Goal: Information Seeking & Learning: Check status

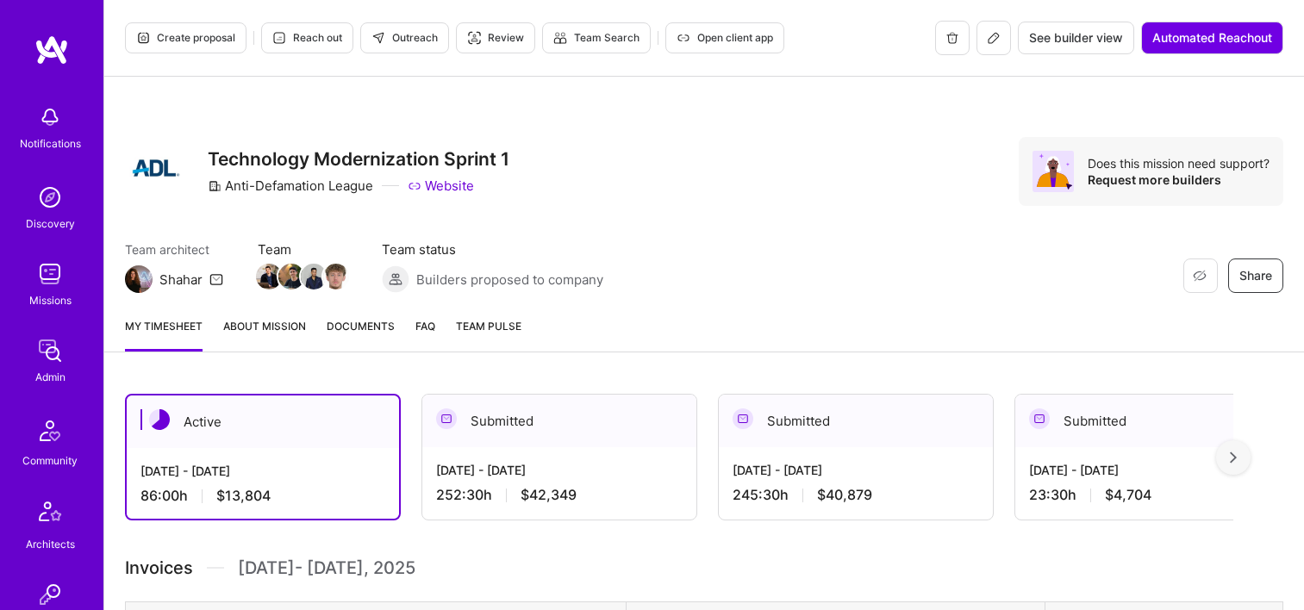
scroll to position [86, 0]
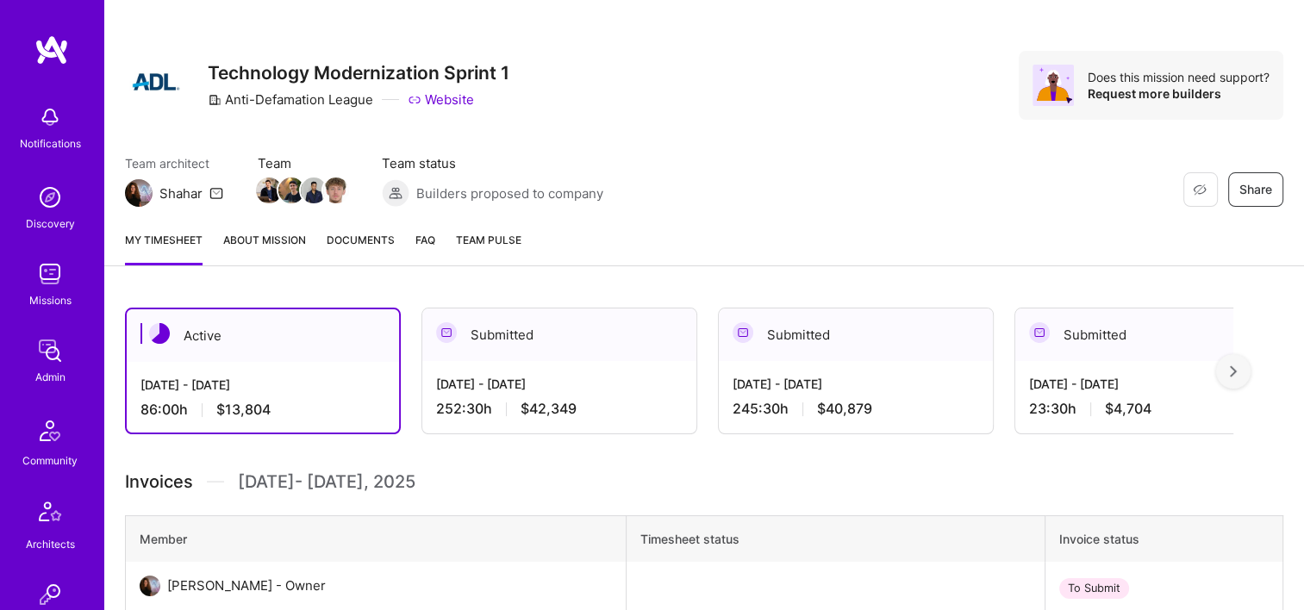
click at [33, 353] on img at bounding box center [50, 350] width 34 height 34
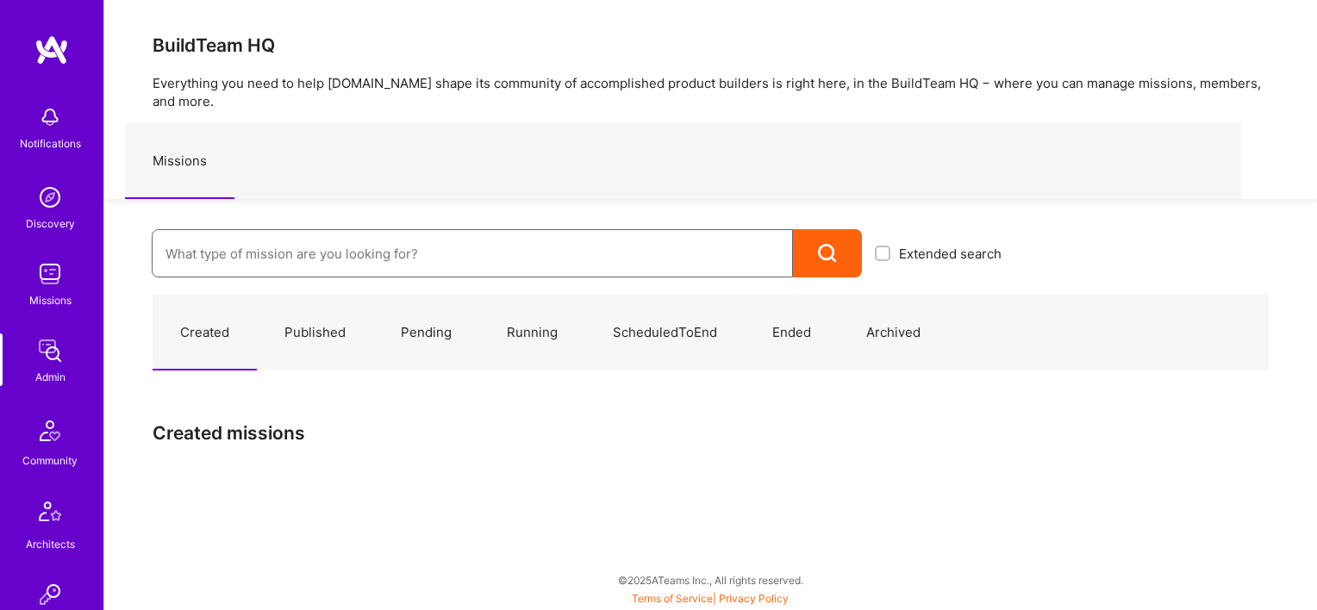
click at [393, 232] on input at bounding box center [472, 254] width 614 height 44
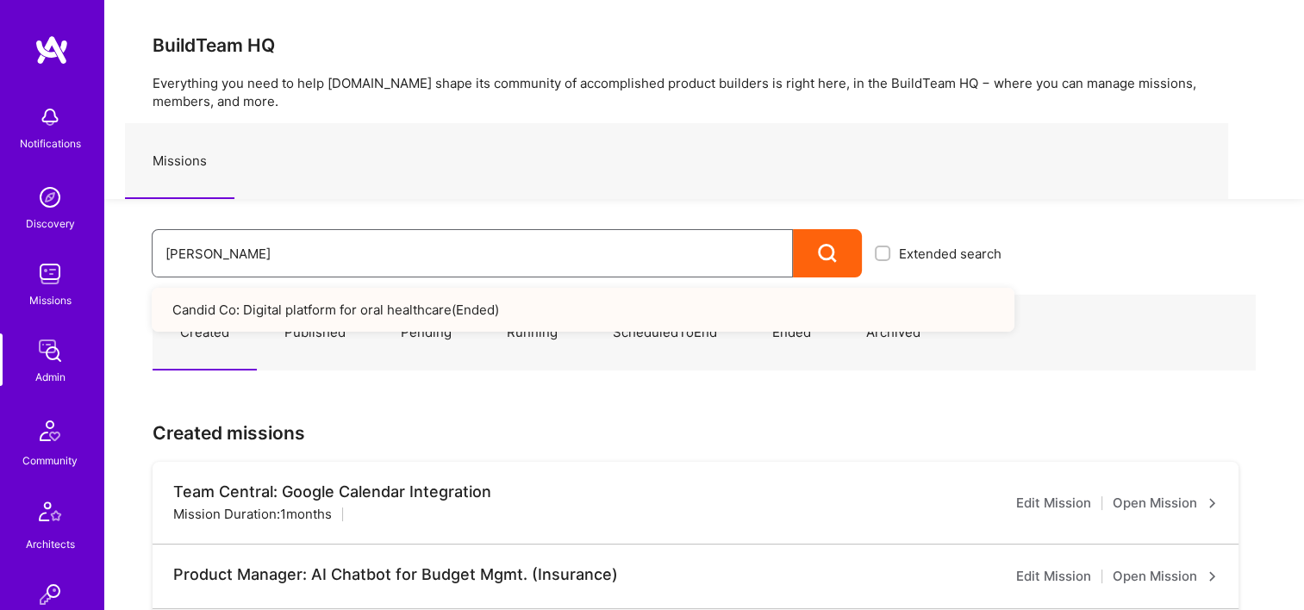
click at [255, 259] on input "candi" at bounding box center [472, 254] width 614 height 44
drag, startPoint x: 248, startPoint y: 252, endPoint x: 65, endPoint y: 250, distance: 182.7
click at [183, 250] on input "candi" at bounding box center [472, 254] width 614 height 44
type input "candy"
click at [152, 250] on div "candy" at bounding box center [472, 253] width 641 height 48
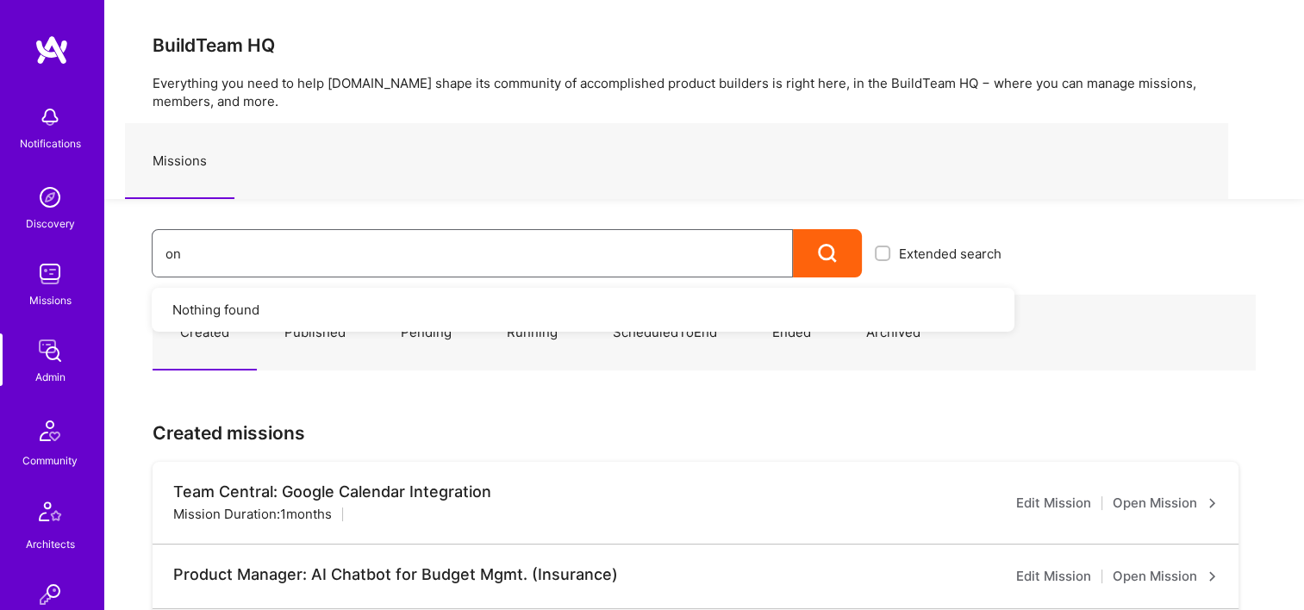
type input "o"
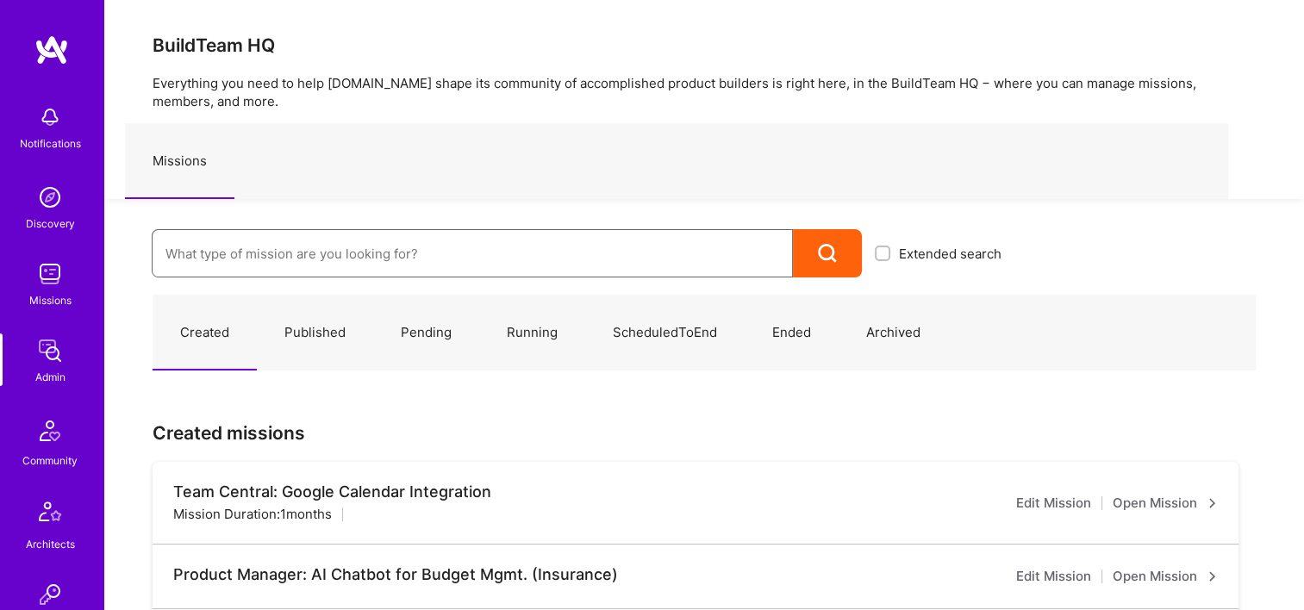
scroll to position [345, 0]
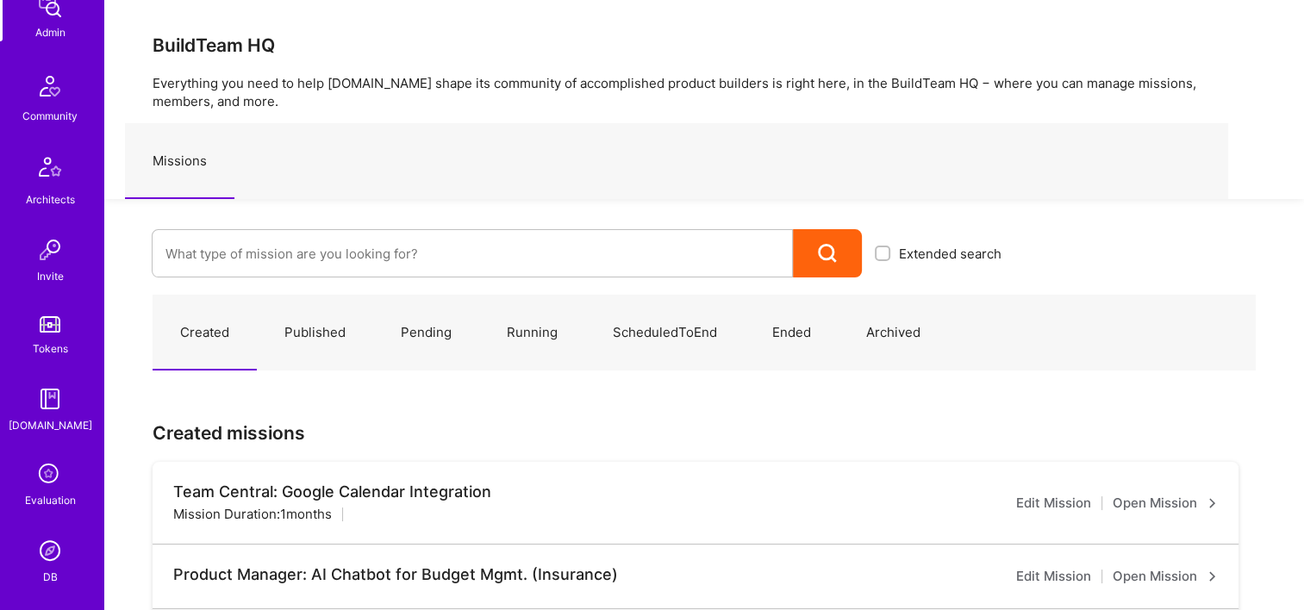
click at [56, 556] on img at bounding box center [50, 550] width 34 height 34
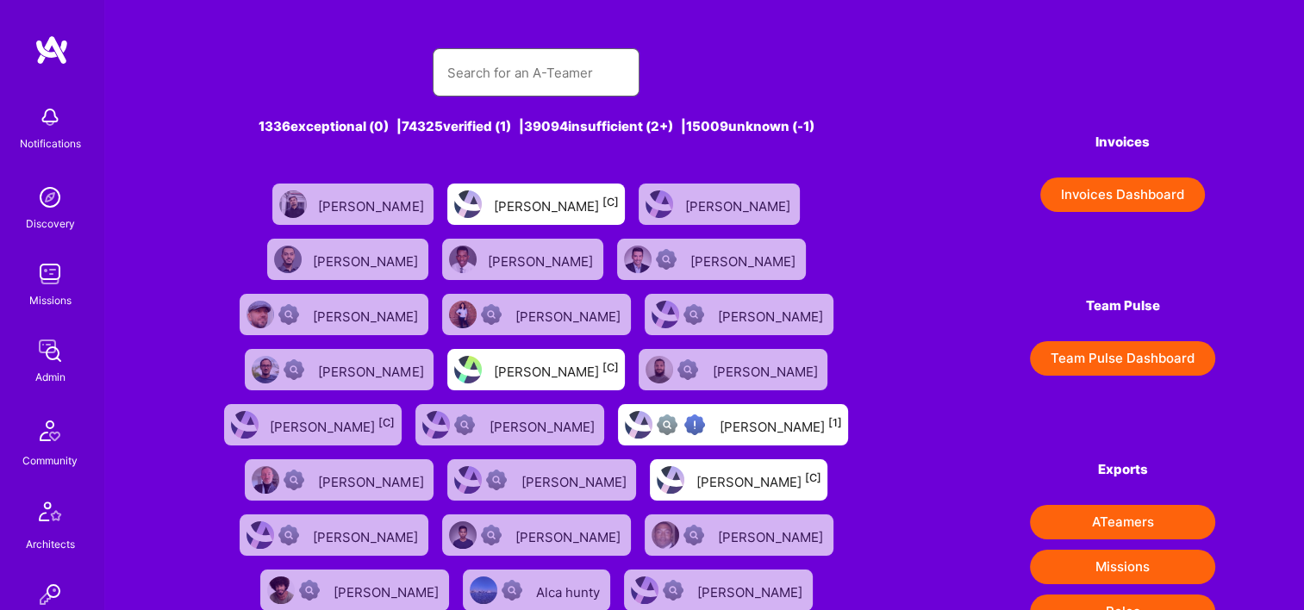
click at [496, 84] on input "text" at bounding box center [535, 73] width 179 height 44
paste input "6234a8ba0d21b000124530ea"
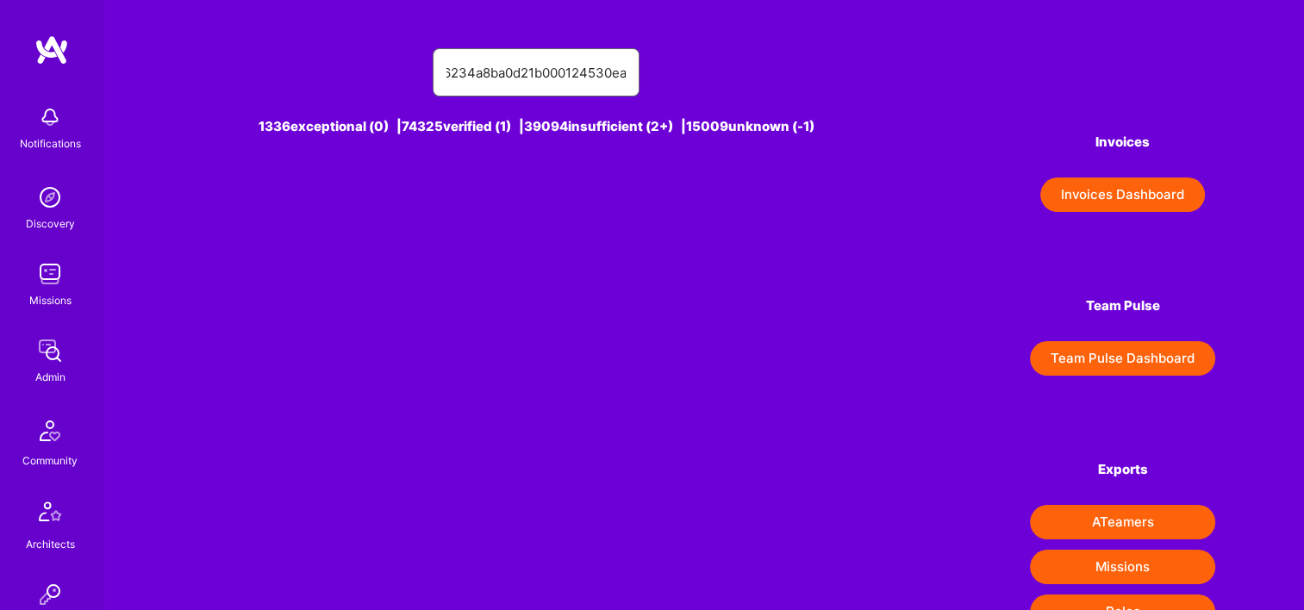
drag, startPoint x: 463, startPoint y: 72, endPoint x: 682, endPoint y: 74, distance: 218.9
click at [682, 74] on div "6234a8ba0d21b000124530ea" at bounding box center [536, 72] width 687 height 48
type input "6"
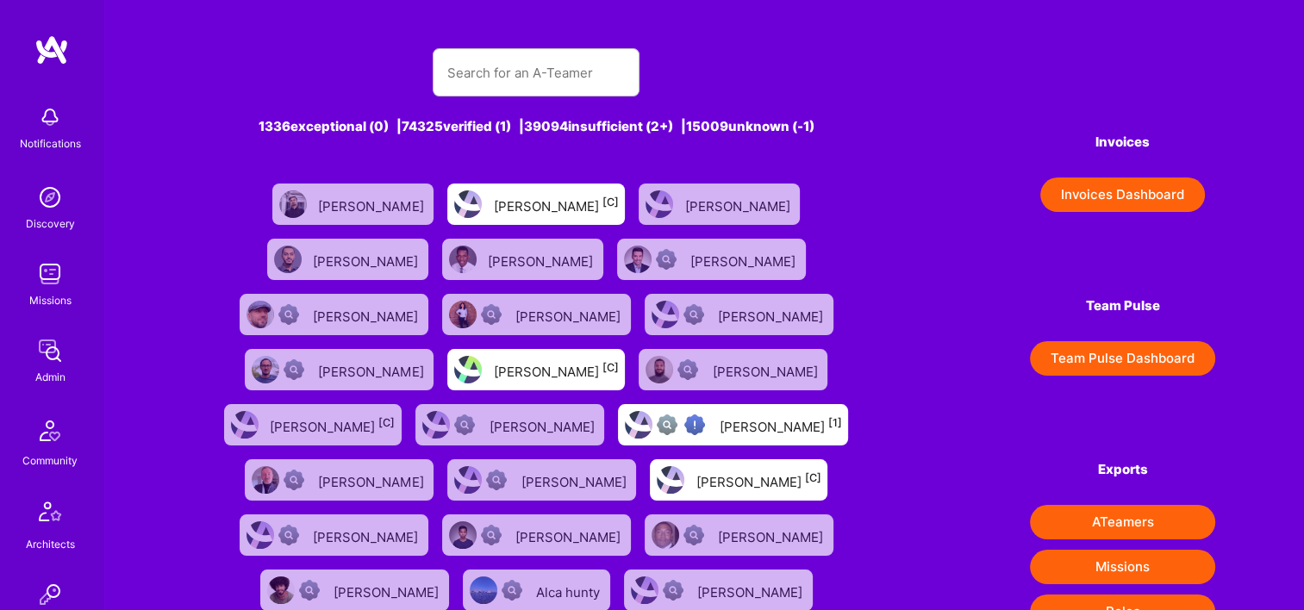
click at [33, 345] on img at bounding box center [50, 350] width 34 height 34
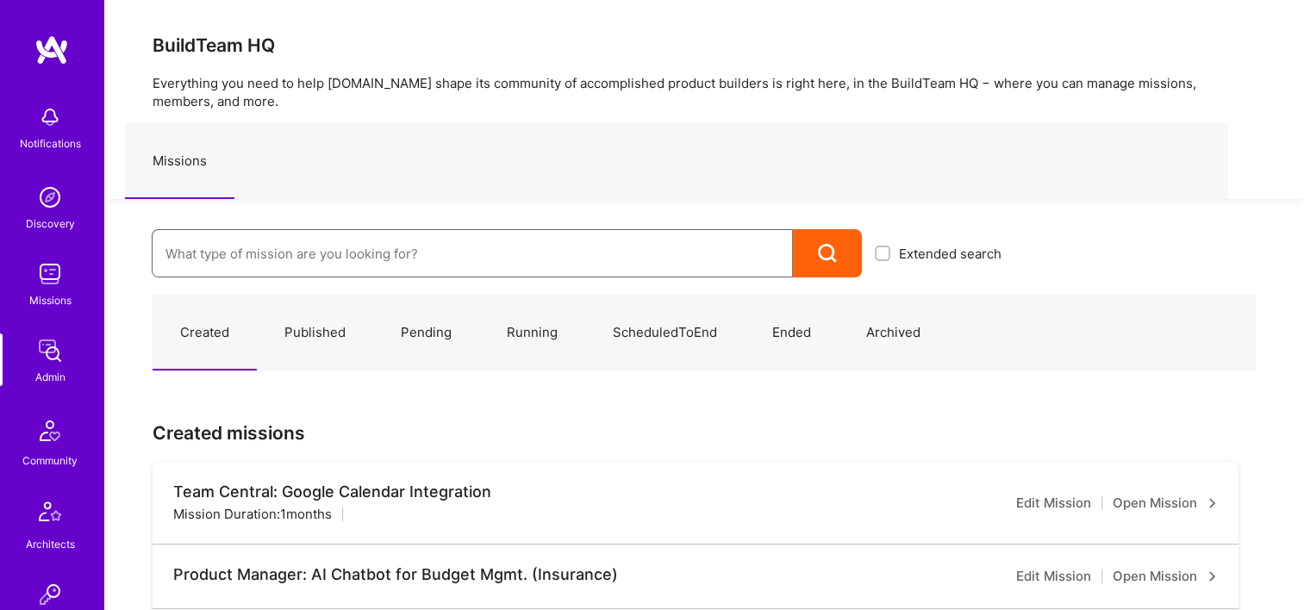
click at [323, 245] on input at bounding box center [472, 254] width 614 height 44
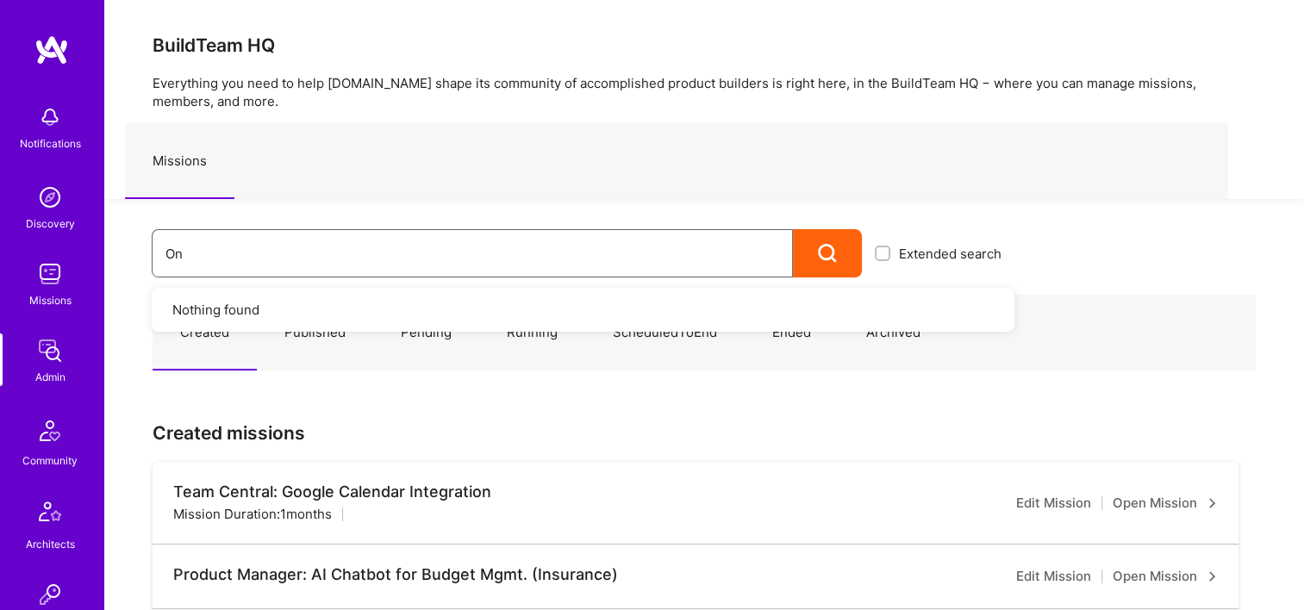
type input "O"
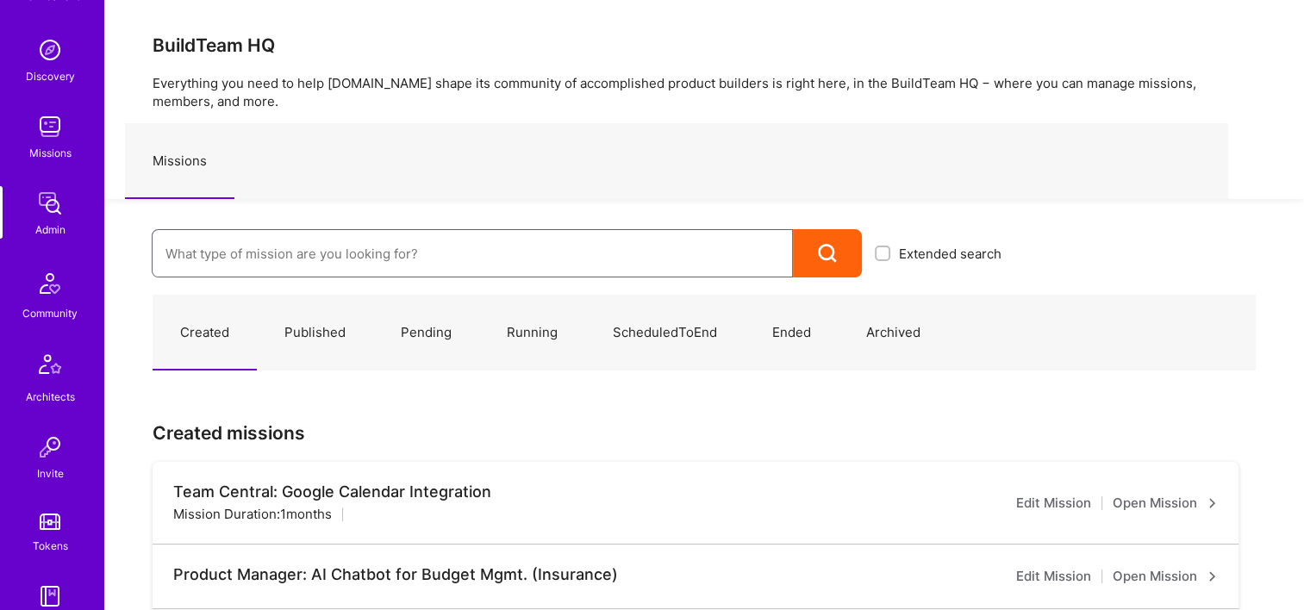
scroll to position [517, 0]
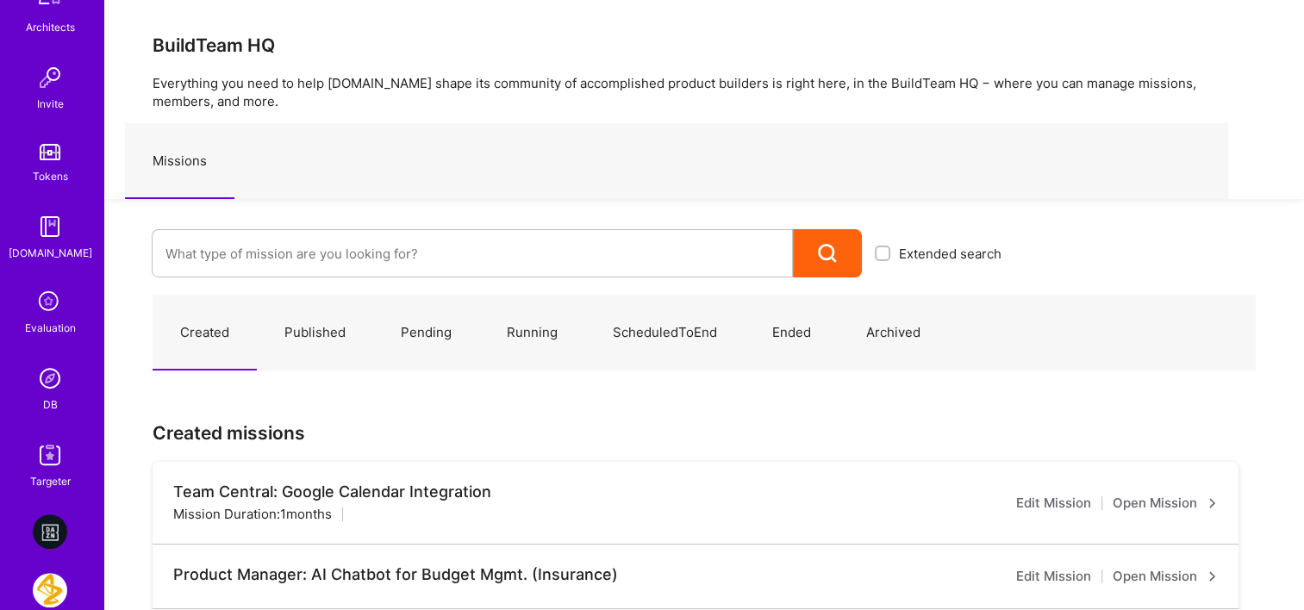
drag, startPoint x: 786, startPoint y: 414, endPoint x: 131, endPoint y: 312, distance: 662.9
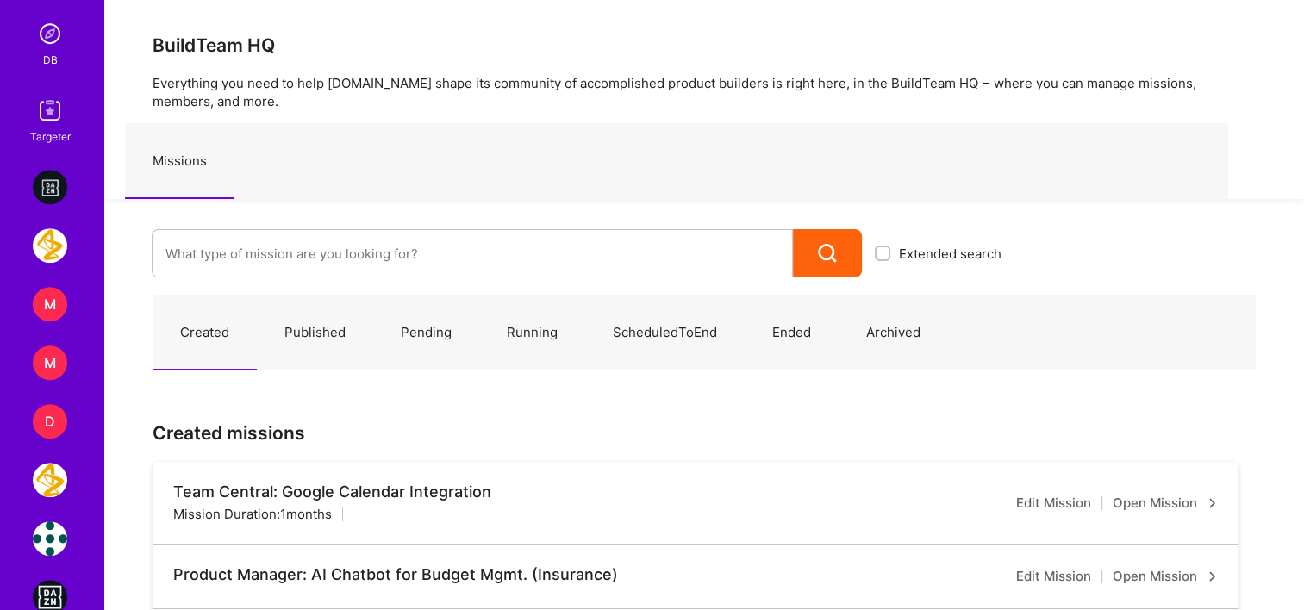
scroll to position [603, 0]
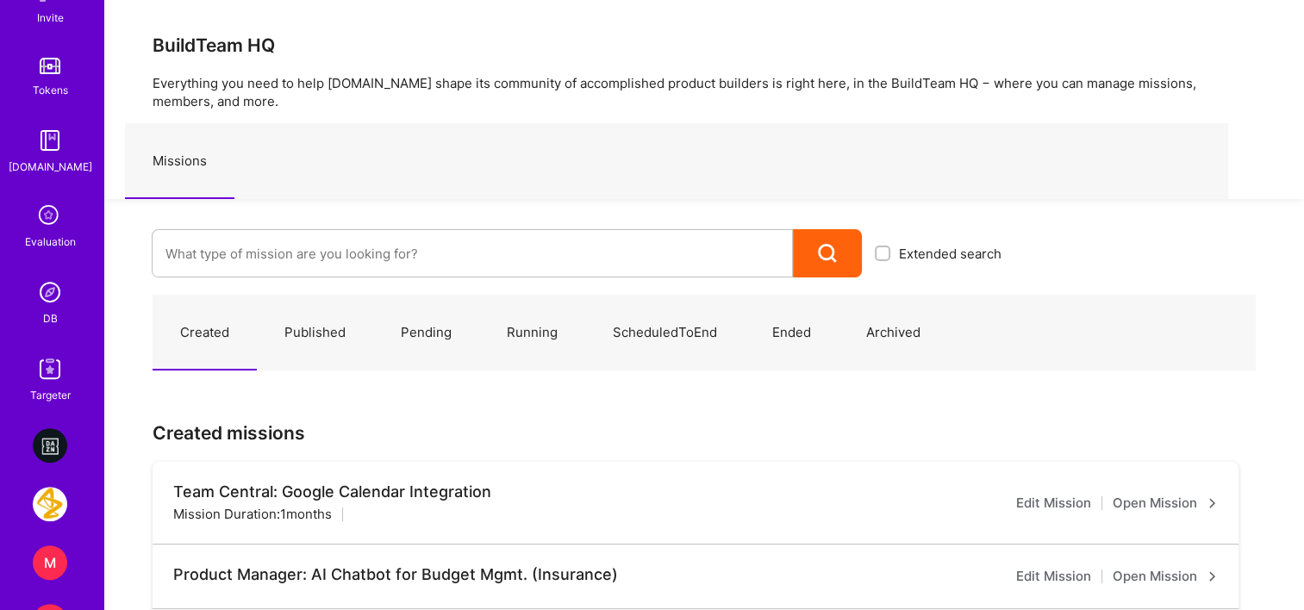
click at [52, 296] on img at bounding box center [50, 292] width 34 height 34
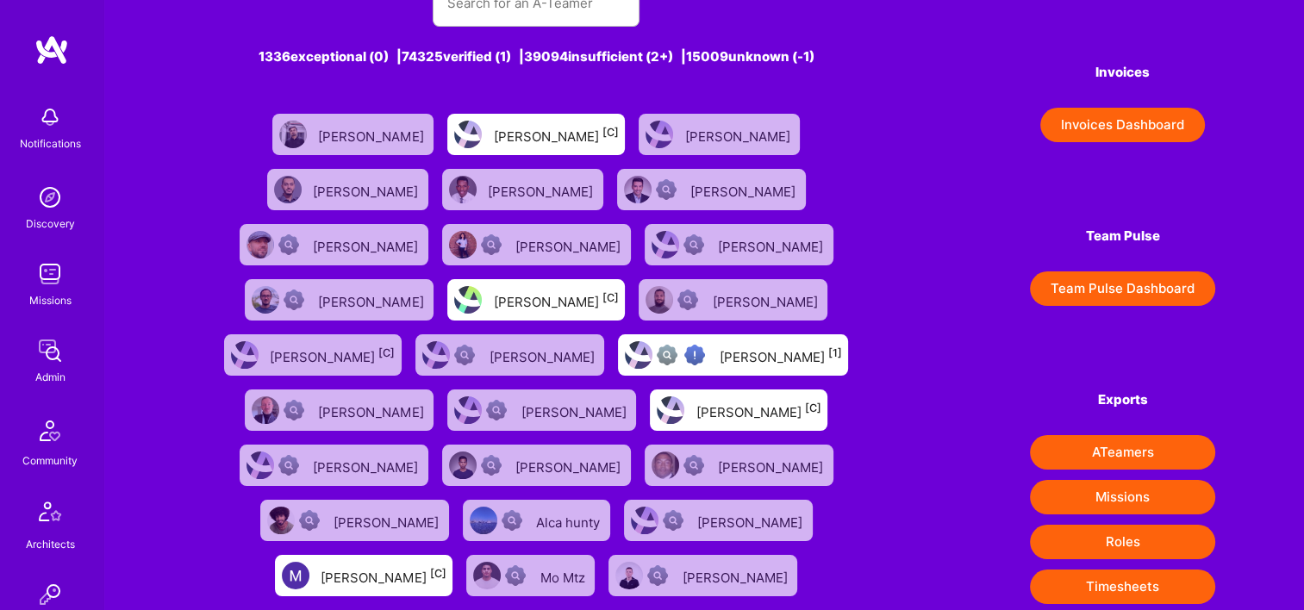
scroll to position [172, 0]
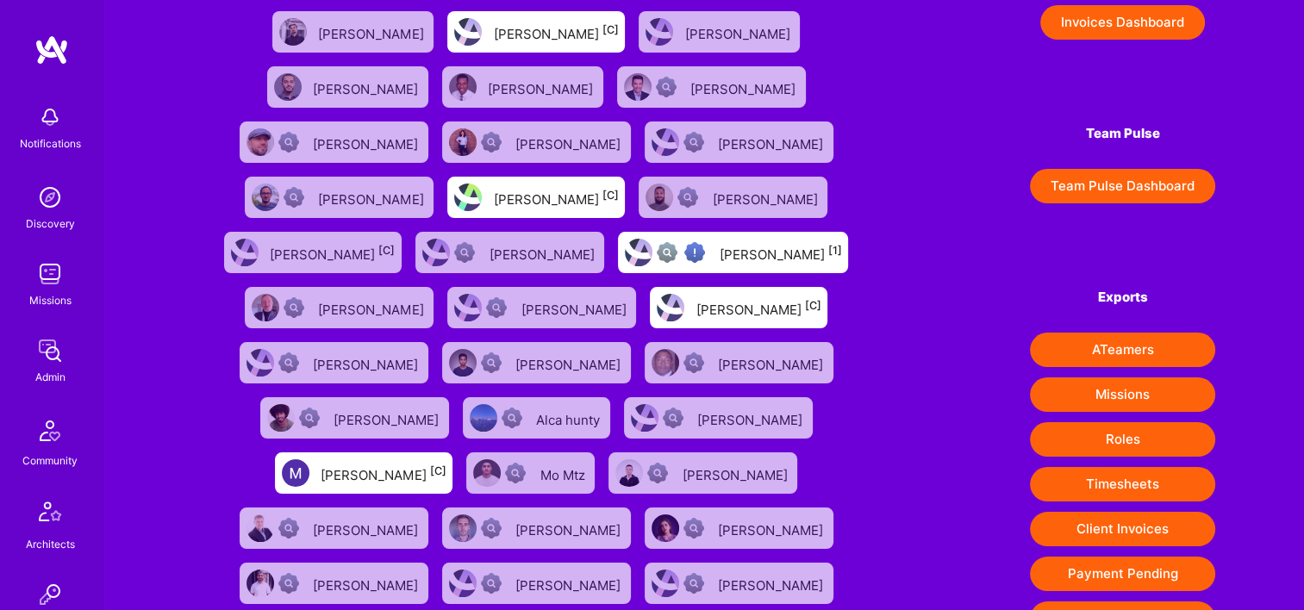
click at [1119, 531] on button "Client Invoices" at bounding box center [1122, 529] width 185 height 34
click at [38, 345] on img at bounding box center [50, 350] width 34 height 34
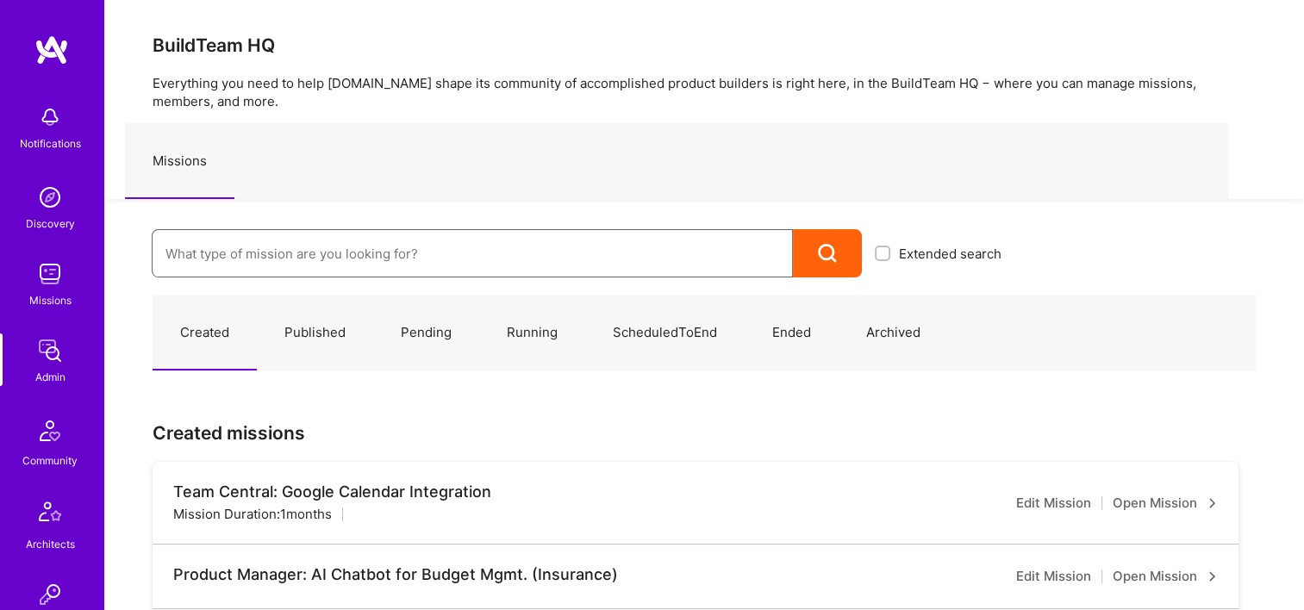
click at [345, 259] on input at bounding box center [472, 254] width 614 height 44
paste input "ONUU: Insurance platform for lower-market consumers"
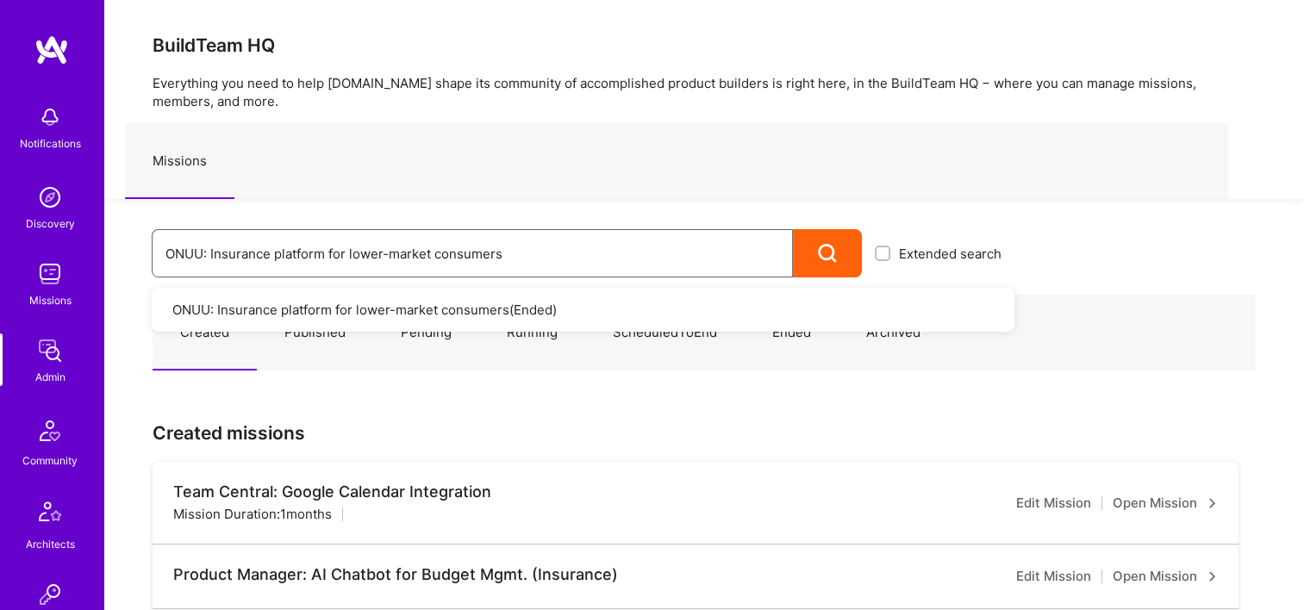
type input "ONUU: Insurance platform for lower-market consumers"
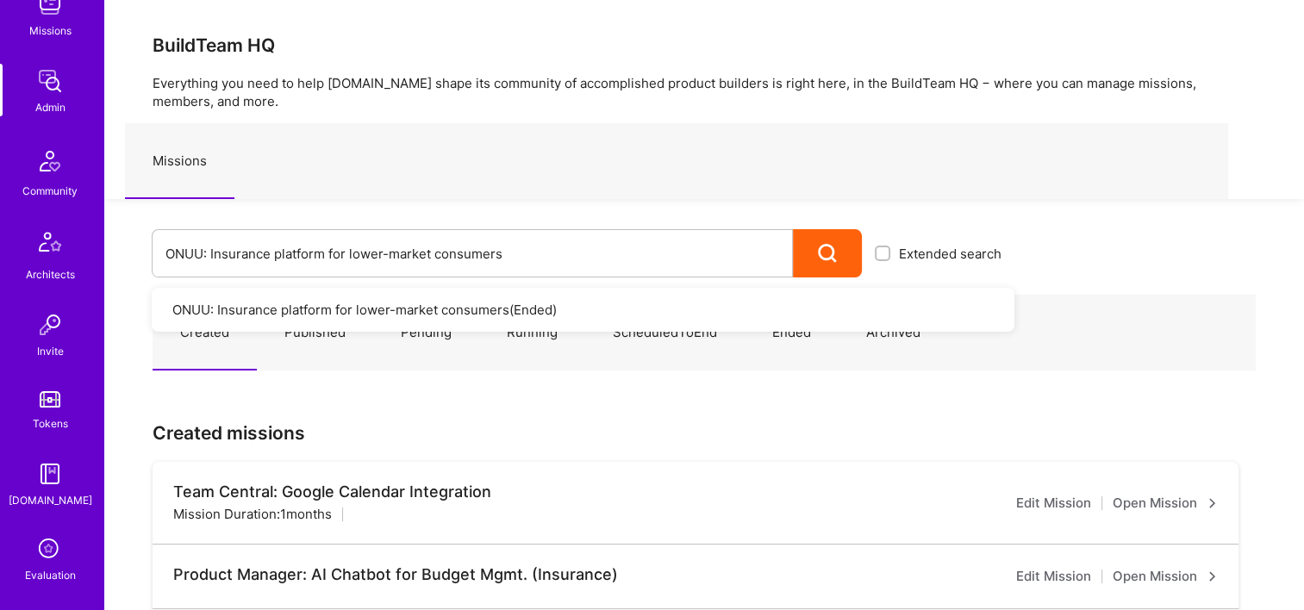
scroll to position [431, 0]
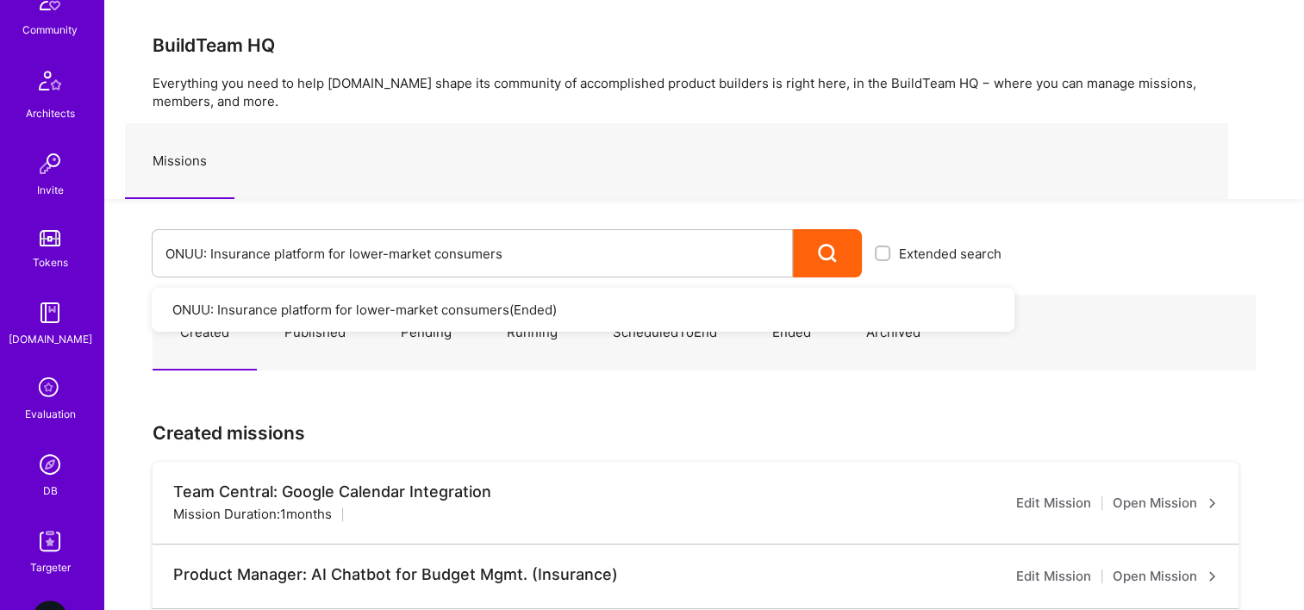
click at [43, 492] on div "DB" at bounding box center [50, 491] width 15 height 18
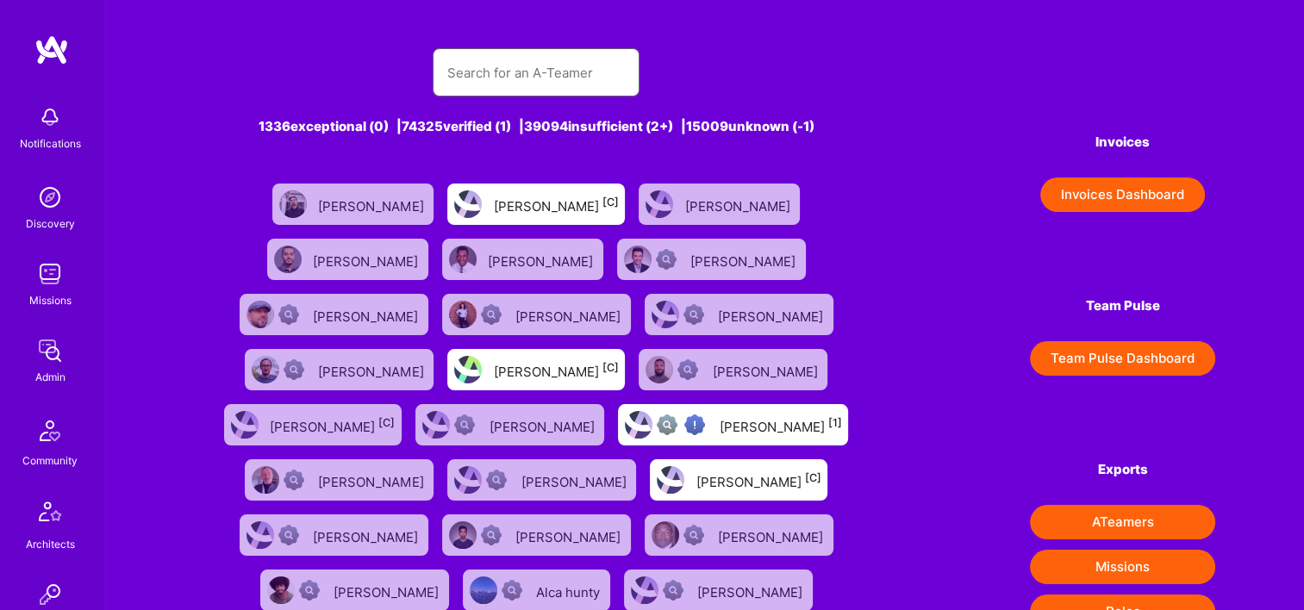
click at [508, 65] on input "text" at bounding box center [535, 73] width 179 height 44
paste input "[PERSON_NAME]"
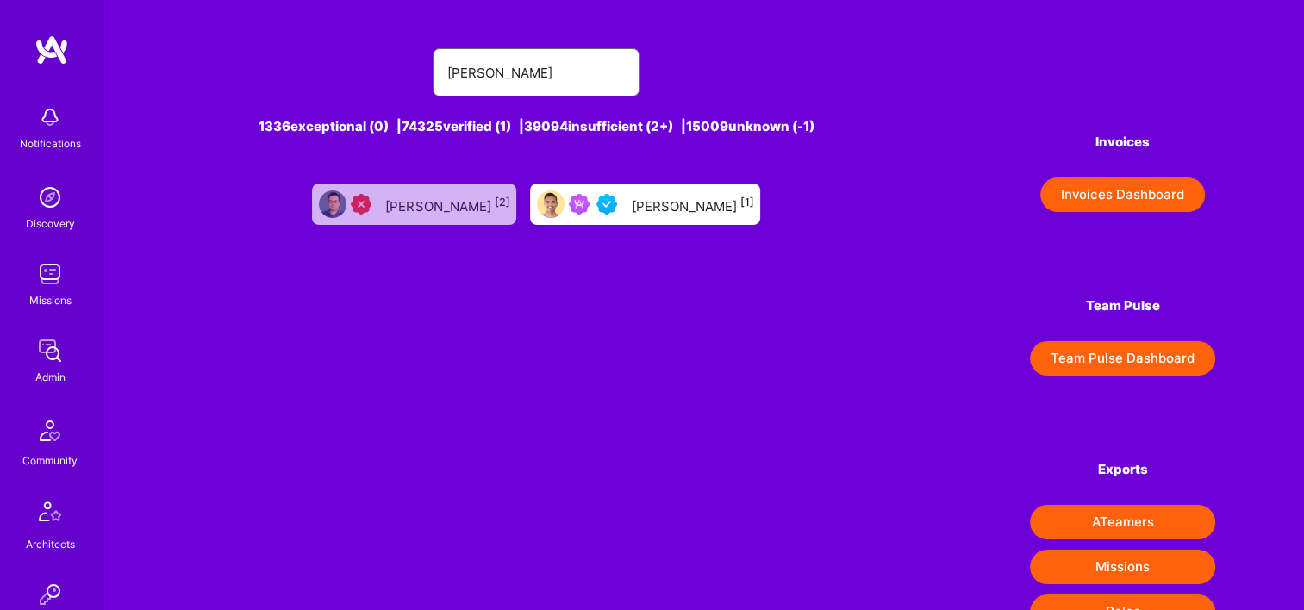
type input "[PERSON_NAME]"
click at [647, 209] on div "Souvik Basu [1]" at bounding box center [692, 204] width 122 height 22
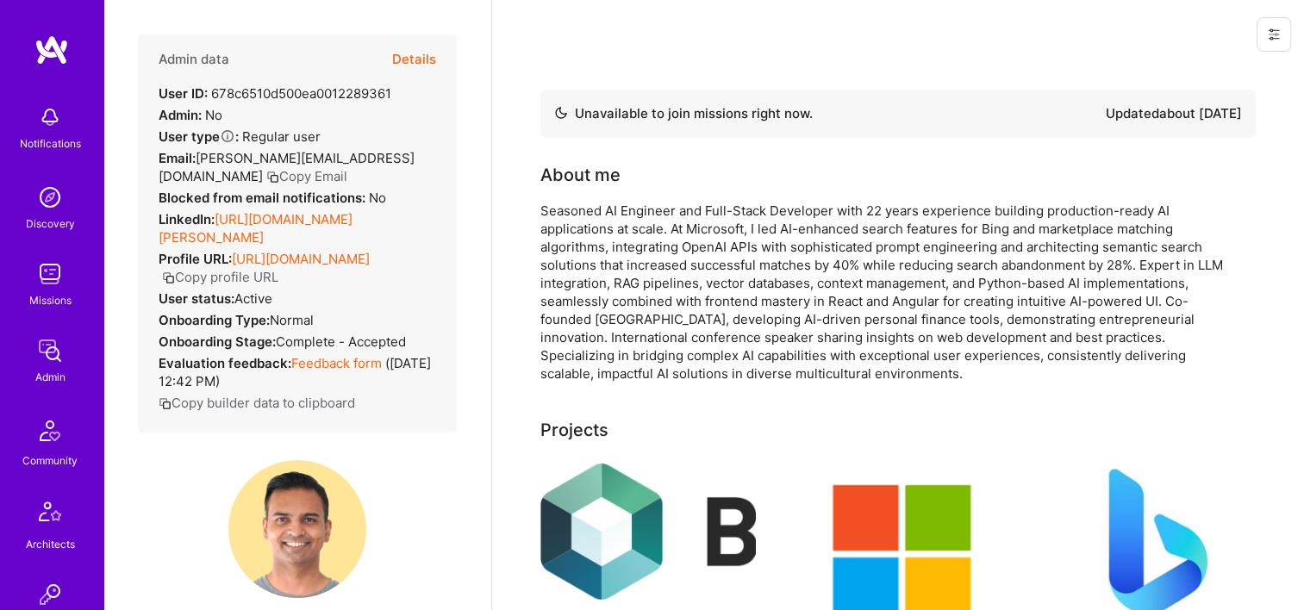
click at [400, 57] on button "Details" at bounding box center [414, 59] width 44 height 50
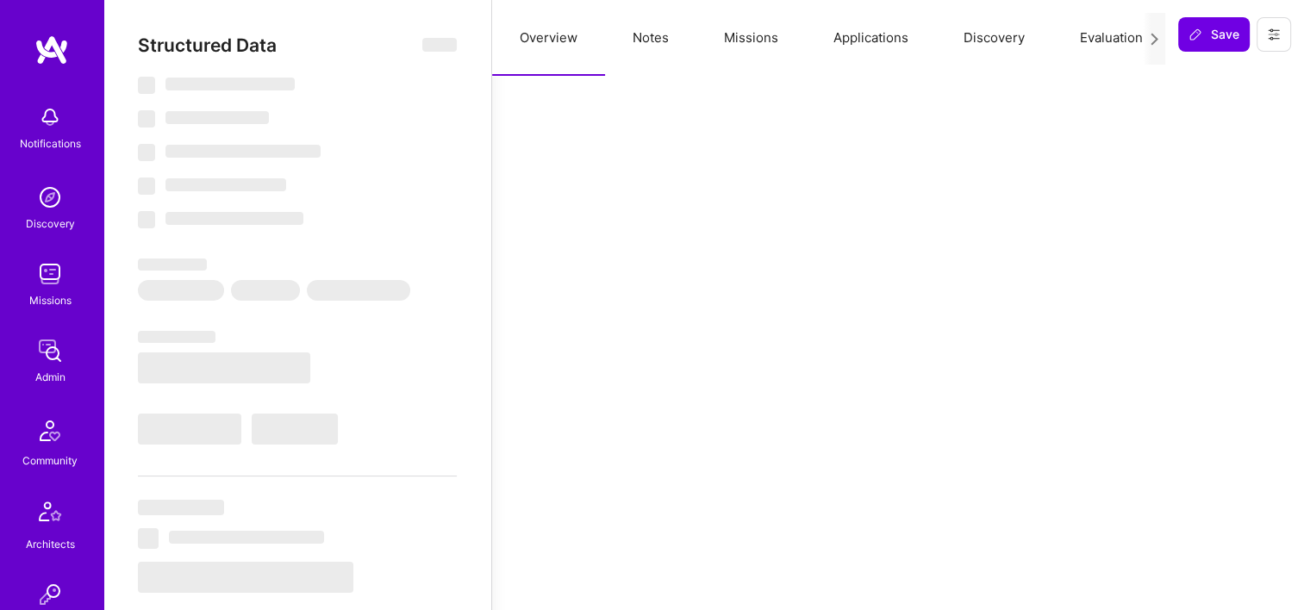
type textarea "x"
select select "Not Available"
select select "1 Month"
select select "5"
select select "4"
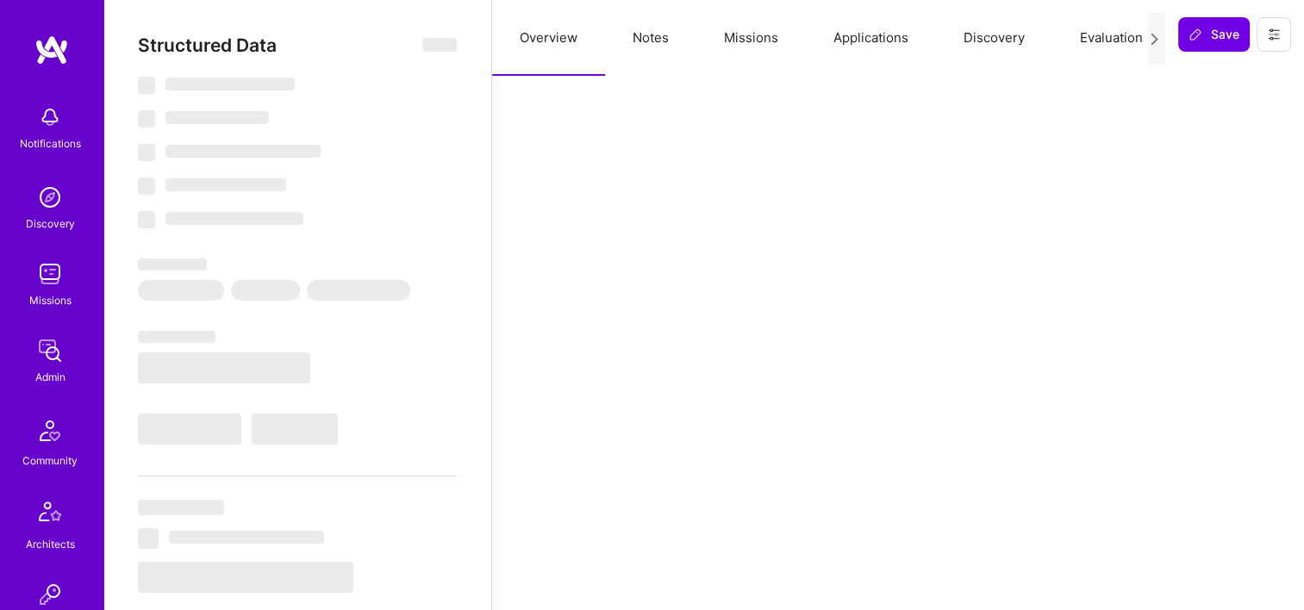
select select "6"
select select "CA"
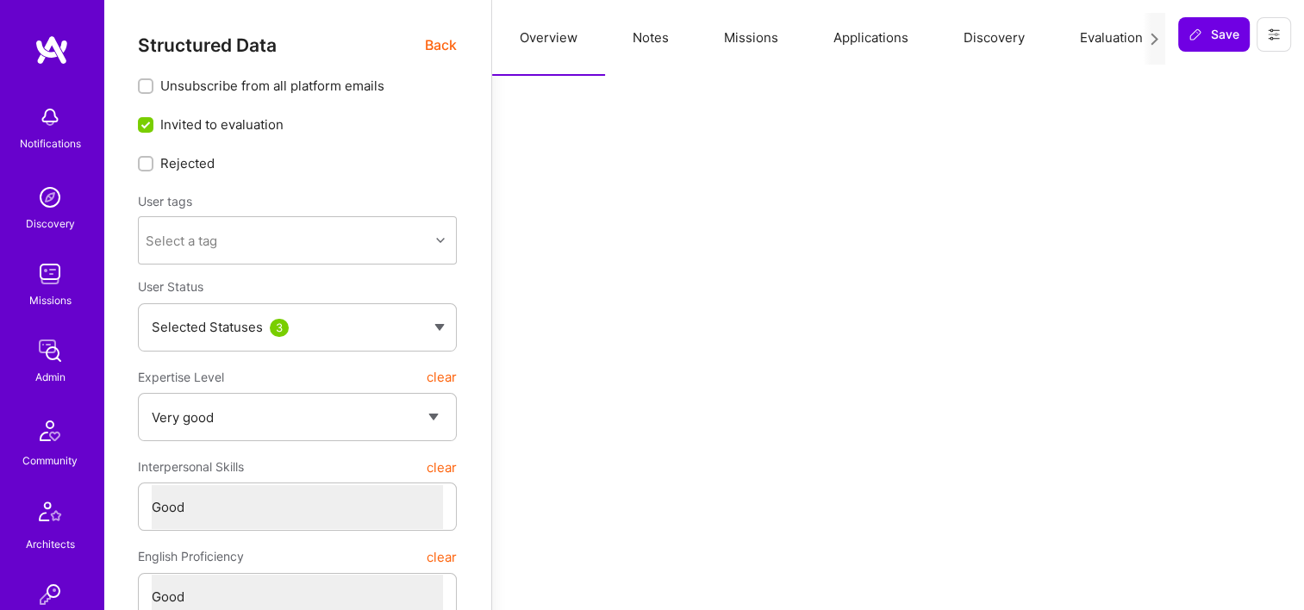
click at [766, 41] on button "Missions" at bounding box center [750, 38] width 109 height 76
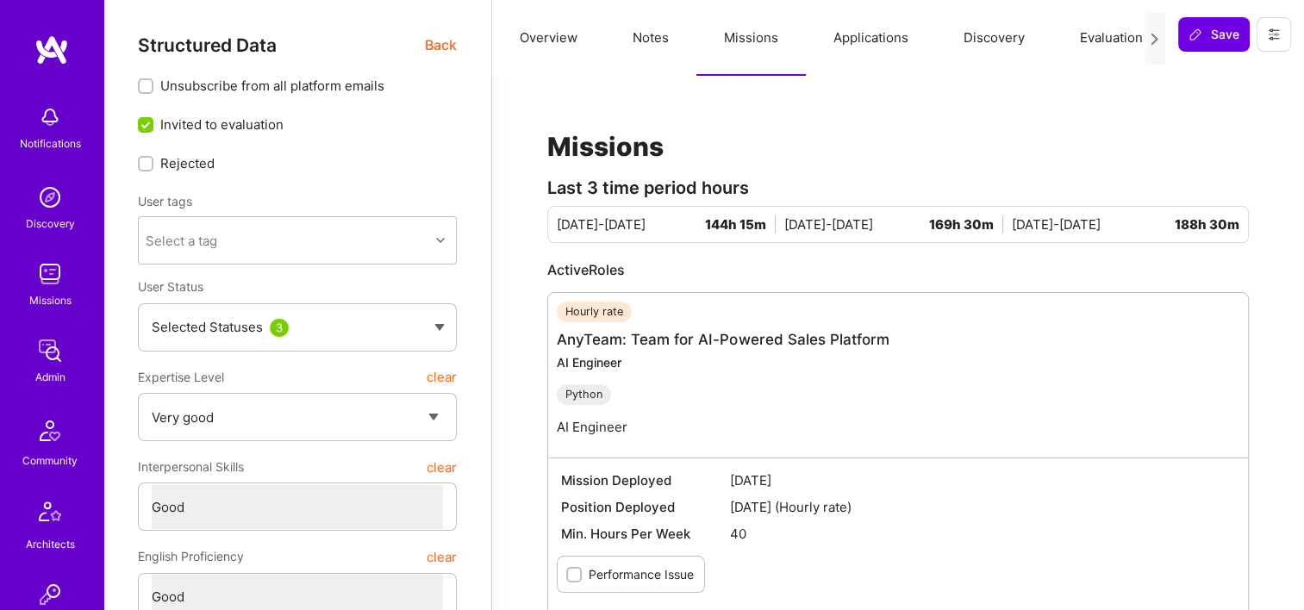
click at [434, 48] on span "Back" at bounding box center [441, 45] width 32 height 22
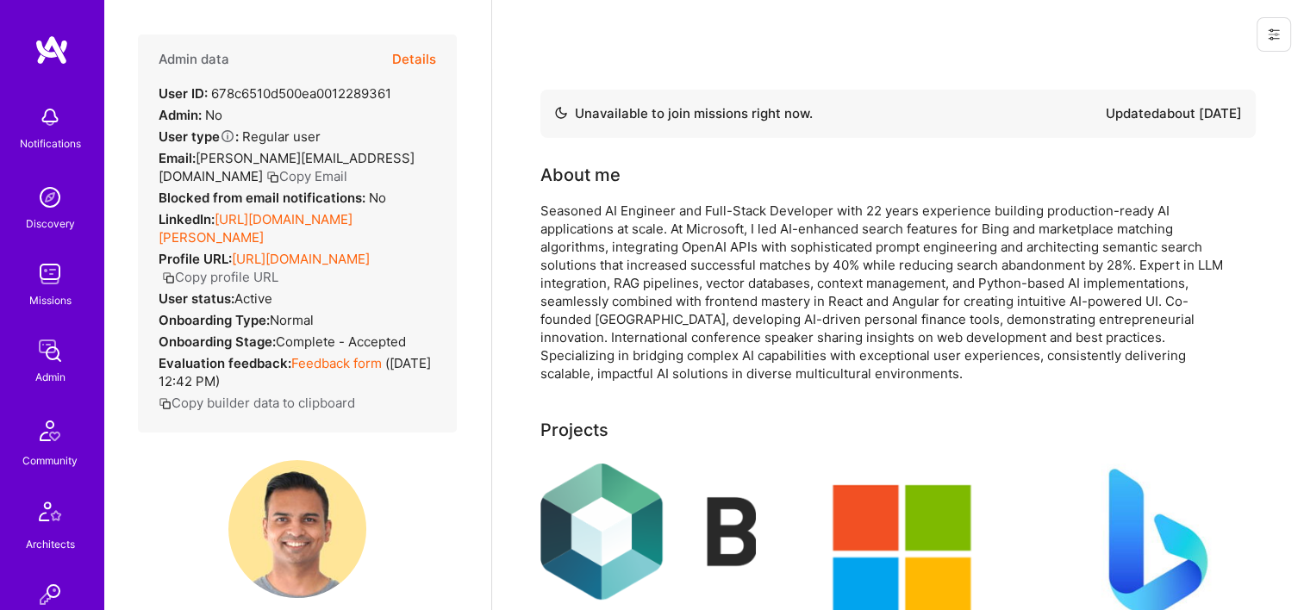
click at [395, 61] on button "Details" at bounding box center [414, 59] width 44 height 50
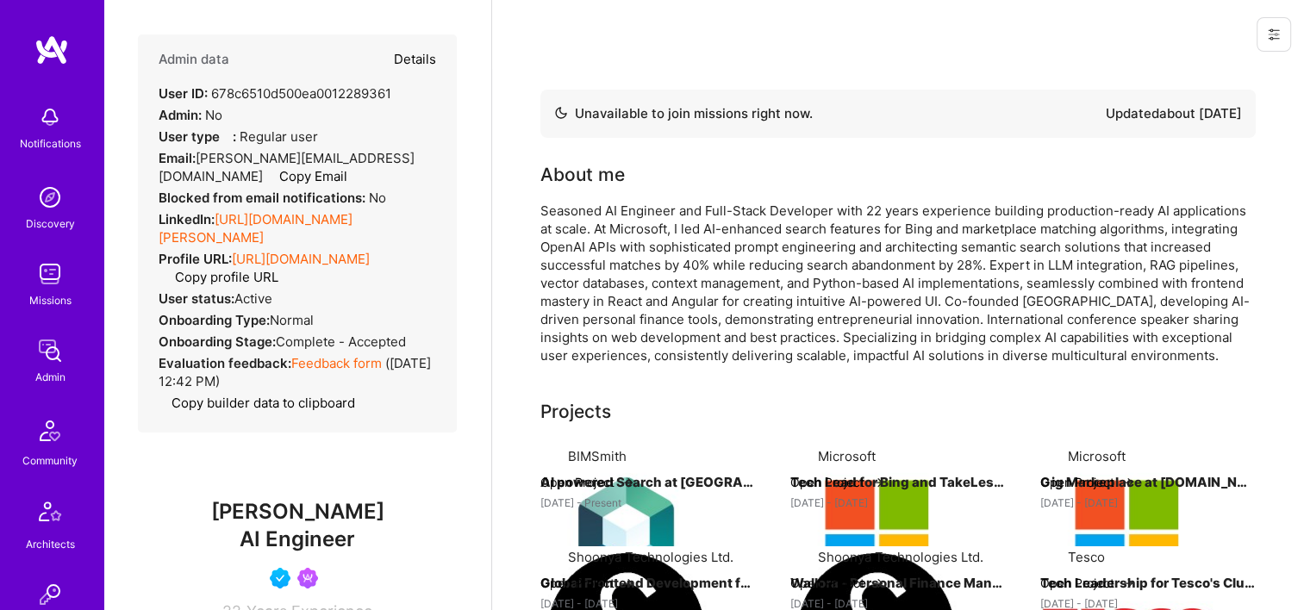
type textarea "x"
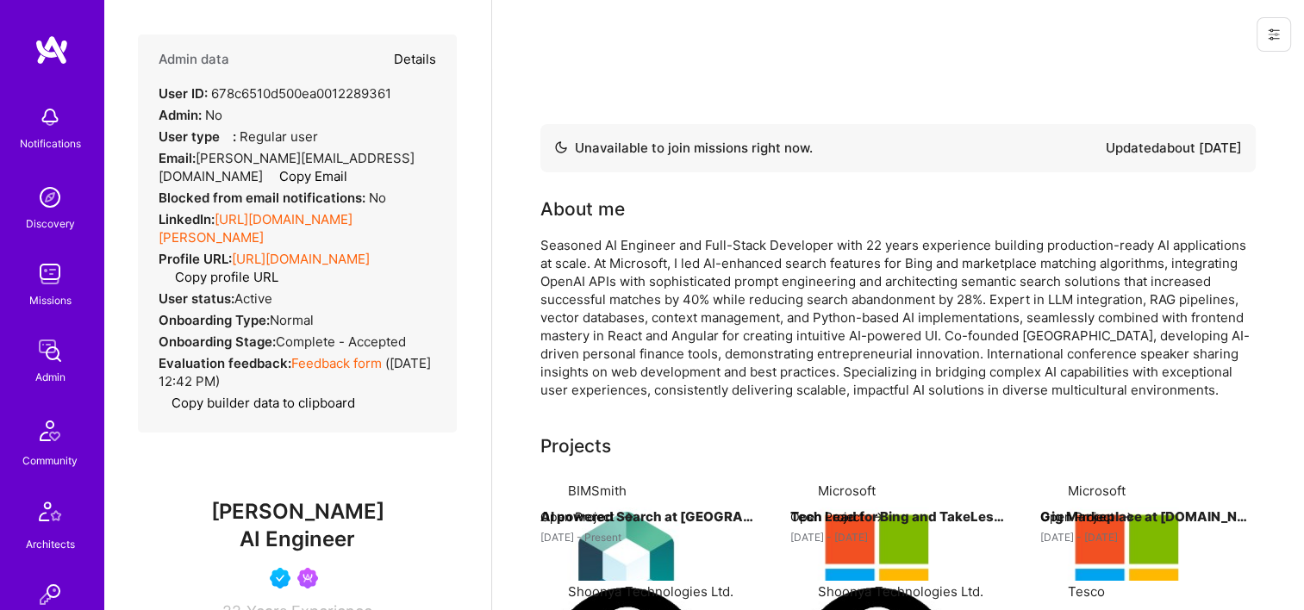
select select "5"
select select "4"
select select "6"
select select "CA"
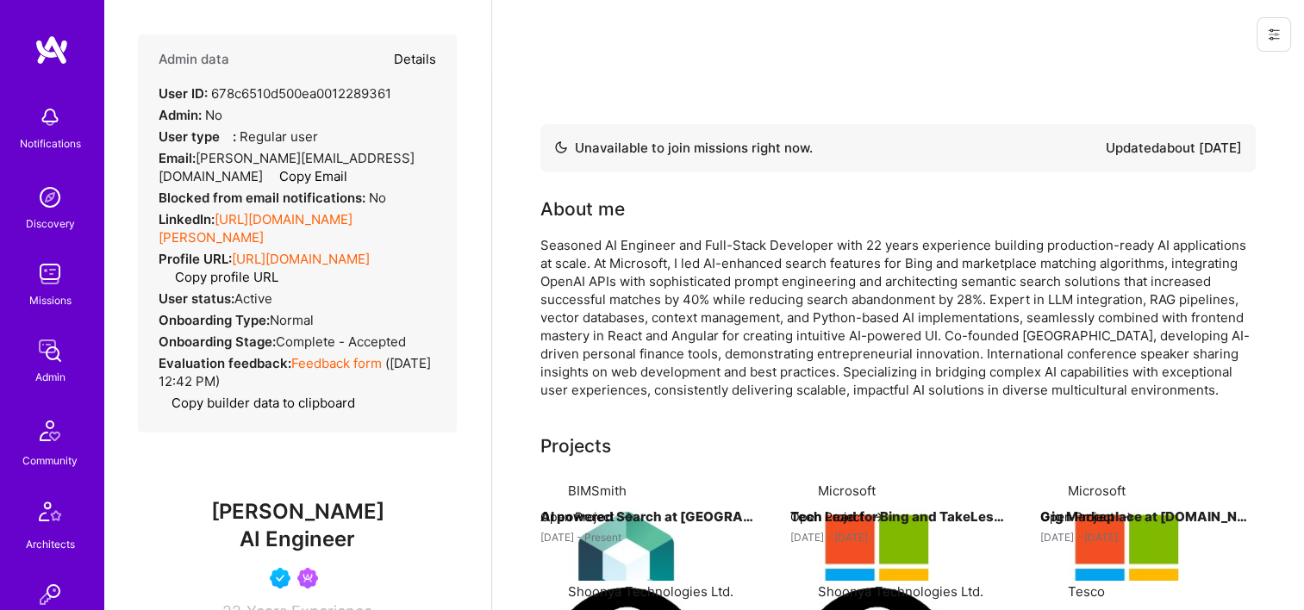
select select "Not Available"
select select "1 Month"
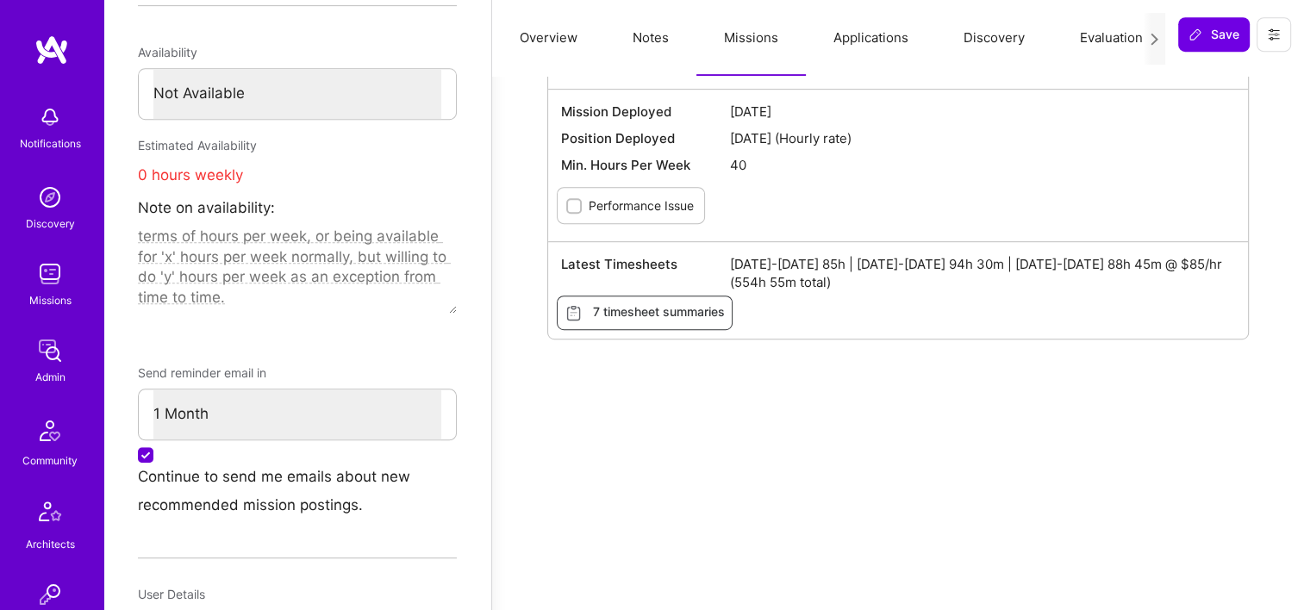
scroll to position [1109, 0]
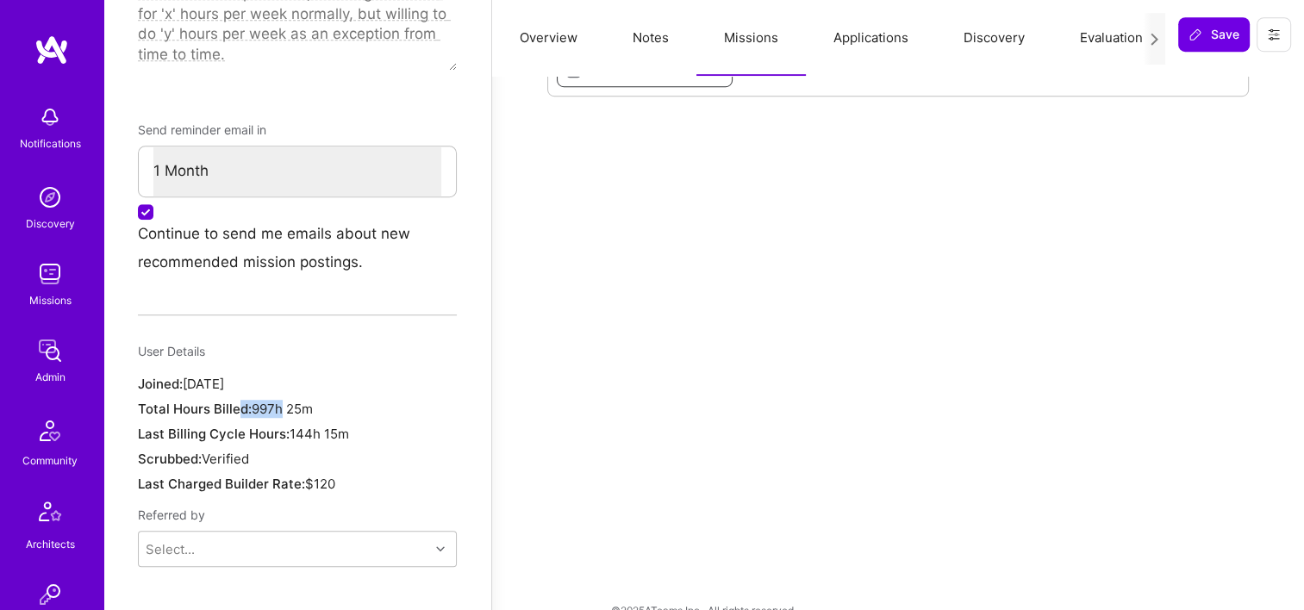
drag, startPoint x: 279, startPoint y: 376, endPoint x: 240, endPoint y: 384, distance: 39.7
click at [240, 400] on div "Total Hours Billed: 997h 25m" at bounding box center [297, 409] width 319 height 18
drag, startPoint x: 240, startPoint y: 384, endPoint x: 357, endPoint y: 398, distance: 117.1
click at [357, 425] on div "Last Billing Cycle Hours: 144h 15m" at bounding box center [297, 434] width 319 height 18
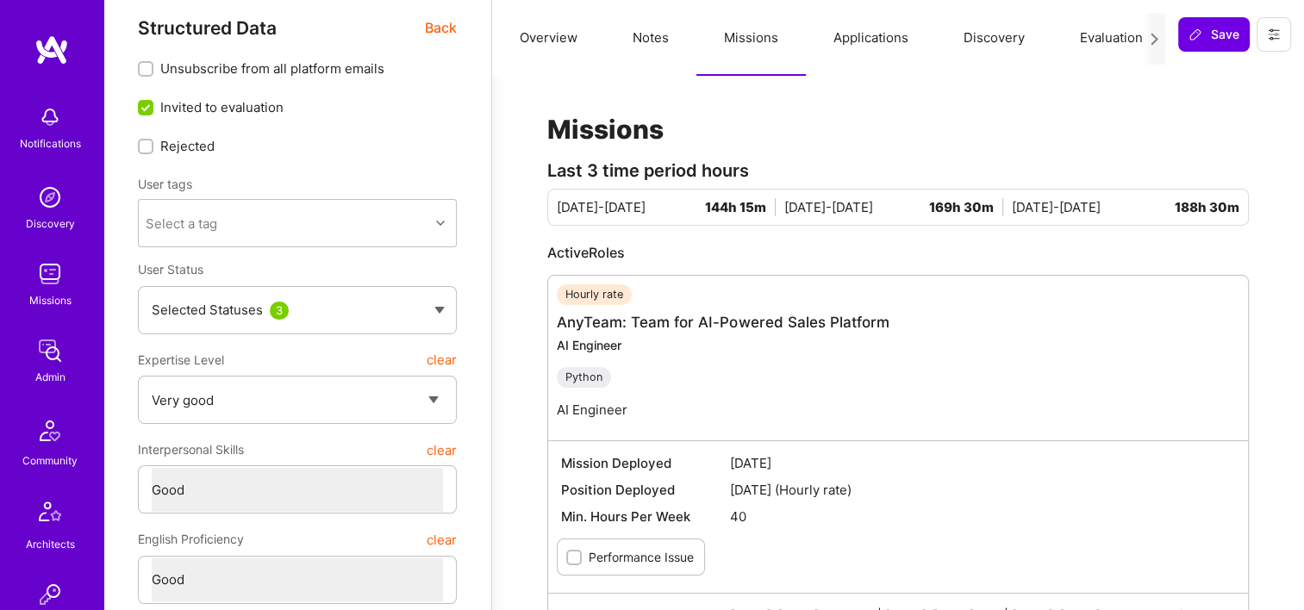
scroll to position [0, 0]
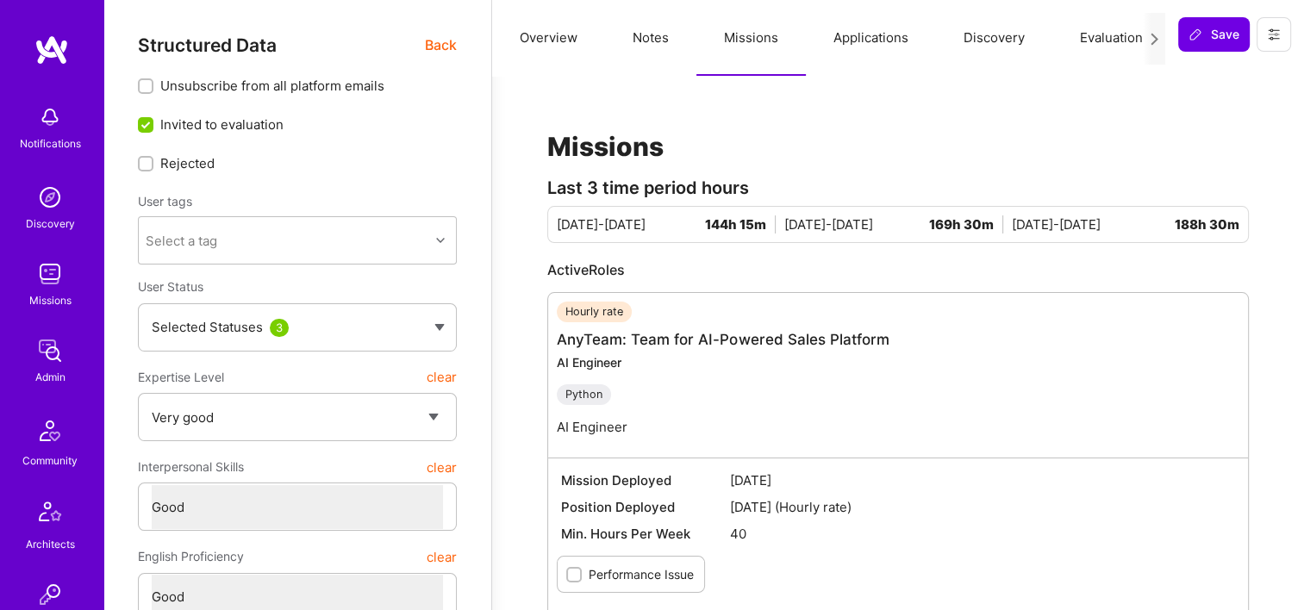
click at [438, 47] on span "Back" at bounding box center [441, 45] width 32 height 22
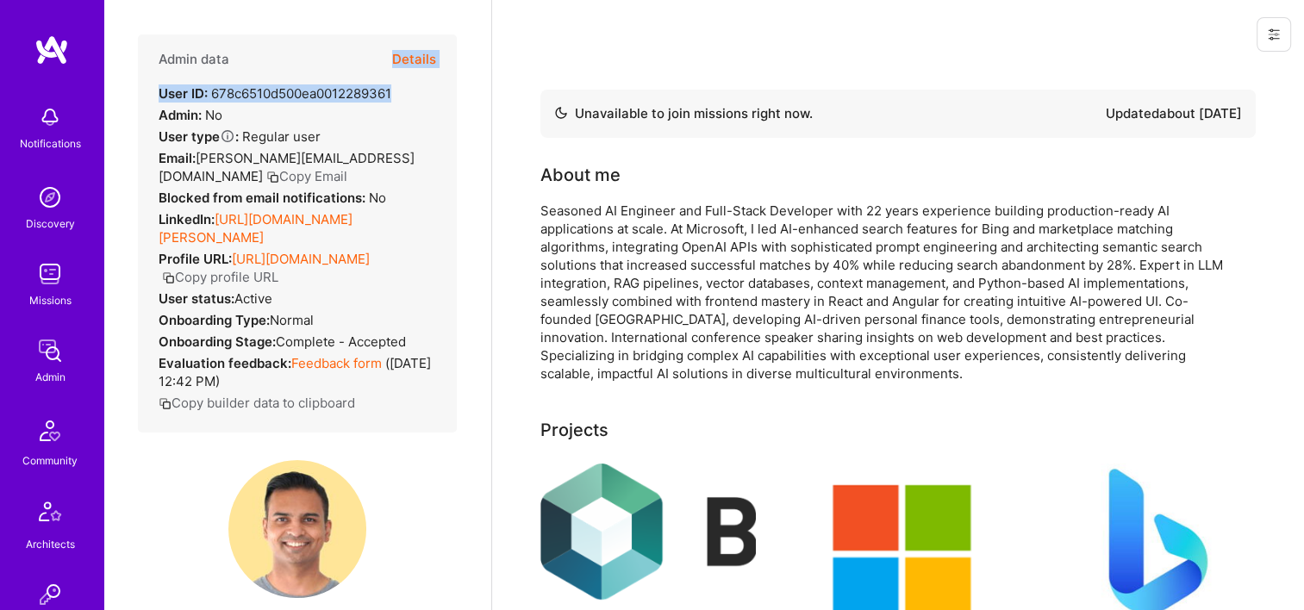
drag, startPoint x: 395, startPoint y: 95, endPoint x: 238, endPoint y: 80, distance: 157.5
click at [238, 80] on div "Admin data Details User ID: 678c6510d500ea0012289361 Admin: No User type Regula…" at bounding box center [297, 233] width 319 height 398
drag, startPoint x: 238, startPoint y: 80, endPoint x: 317, endPoint y: 108, distance: 83.9
click at [300, 108] on div "Admin data Details User ID: 678c6510d500ea0012289361 Admin: No User type Regula…" at bounding box center [297, 233] width 319 height 398
click at [403, 134] on div "Admin data Details User ID: 678c6510d500ea0012289361 Admin: No User type Regula…" at bounding box center [297, 233] width 319 height 398
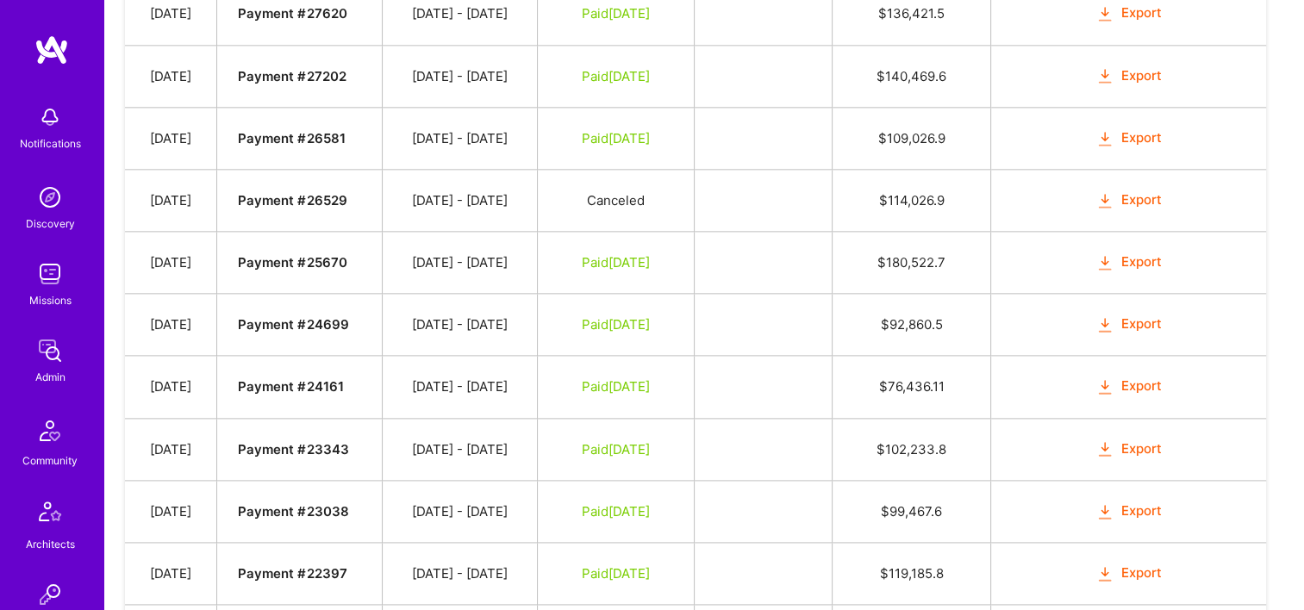
scroll to position [2296, 0]
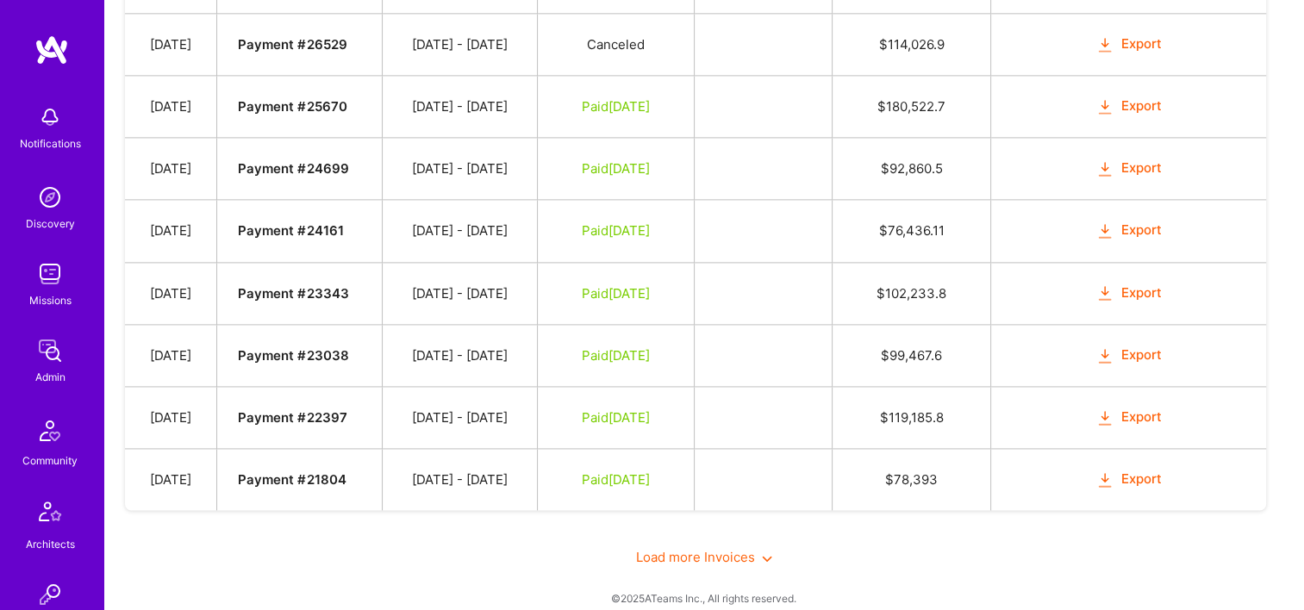
click at [714, 549] on span "Load more Invoices" at bounding box center [704, 557] width 136 height 16
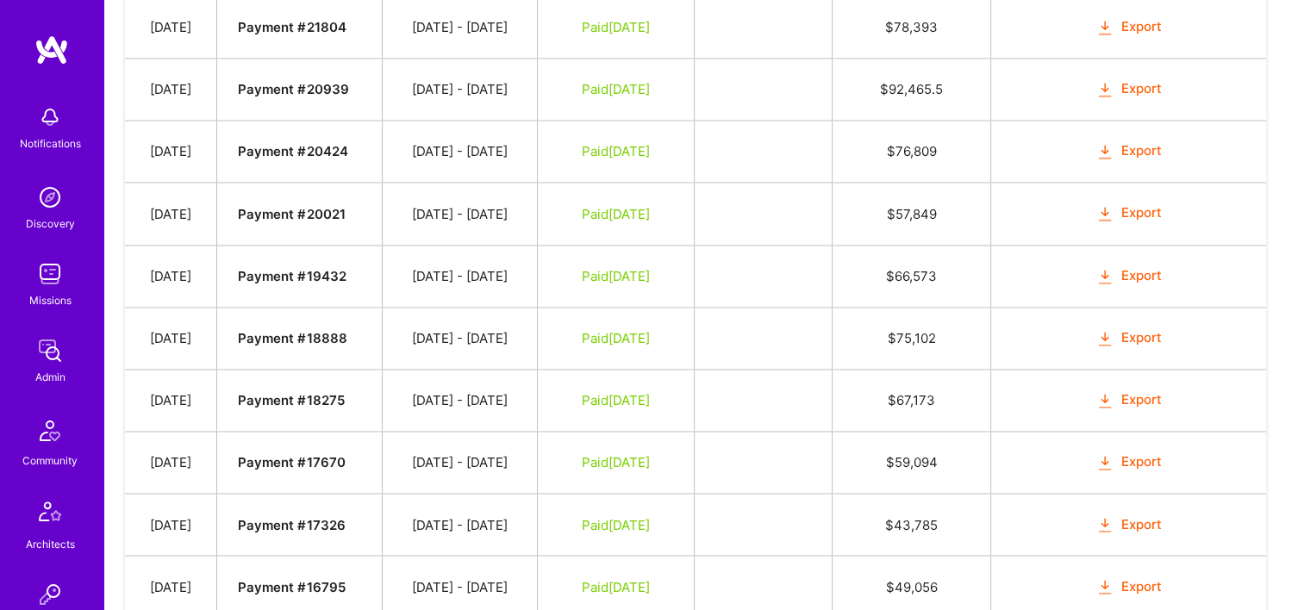
scroll to position [2851, 0]
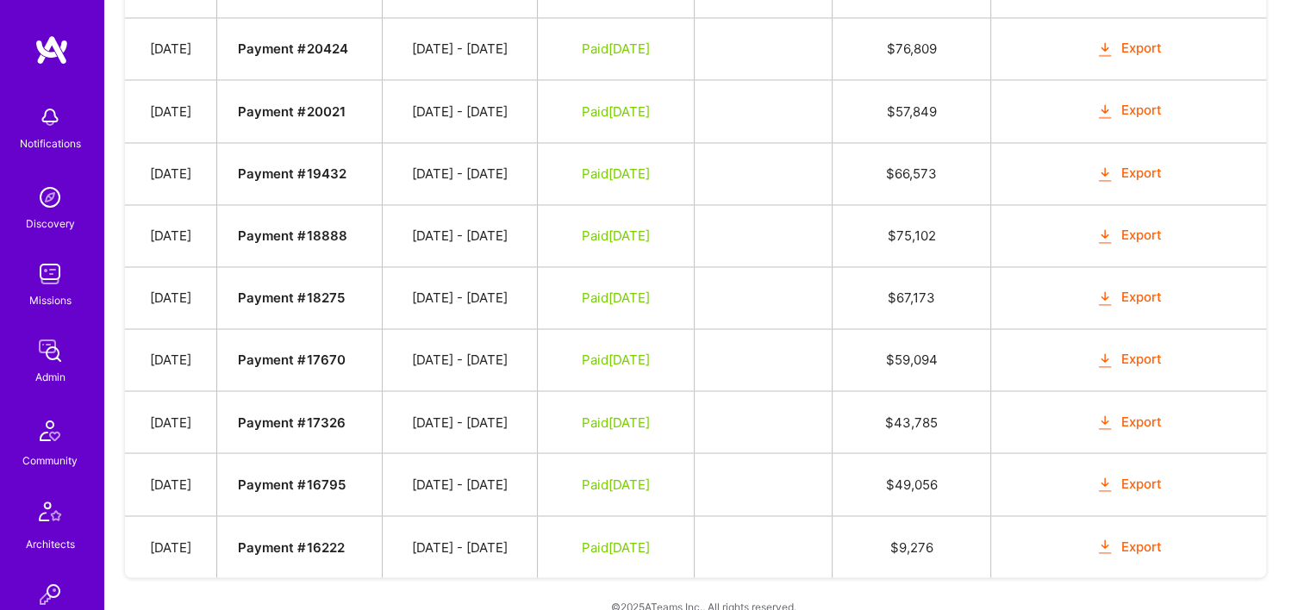
click at [1127, 412] on button "Export" at bounding box center [1128, 422] width 67 height 20
drag, startPoint x: 956, startPoint y: 393, endPoint x: 932, endPoint y: 391, distance: 24.2
click at [932, 391] on td "$ 43,785" at bounding box center [911, 422] width 159 height 62
drag, startPoint x: 932, startPoint y: 391, endPoint x: 876, endPoint y: 430, distance: 68.1
click at [876, 453] on td "$ 49,056" at bounding box center [911, 484] width 159 height 62
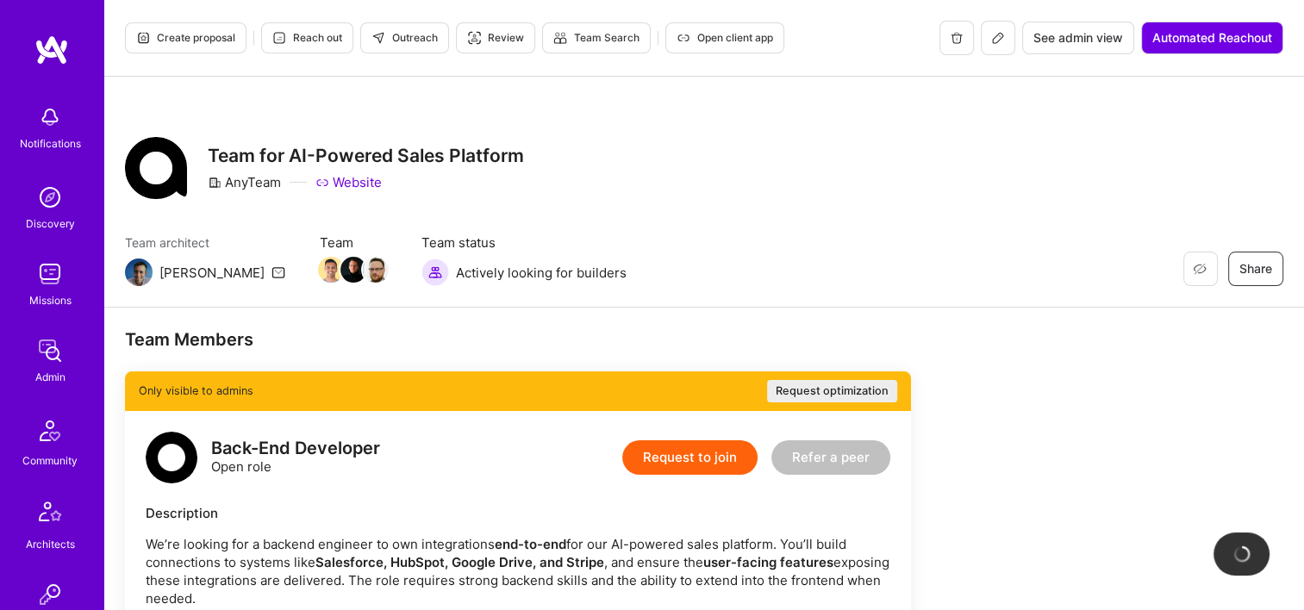
click at [1065, 32] on span "See admin view" at bounding box center [1078, 37] width 90 height 17
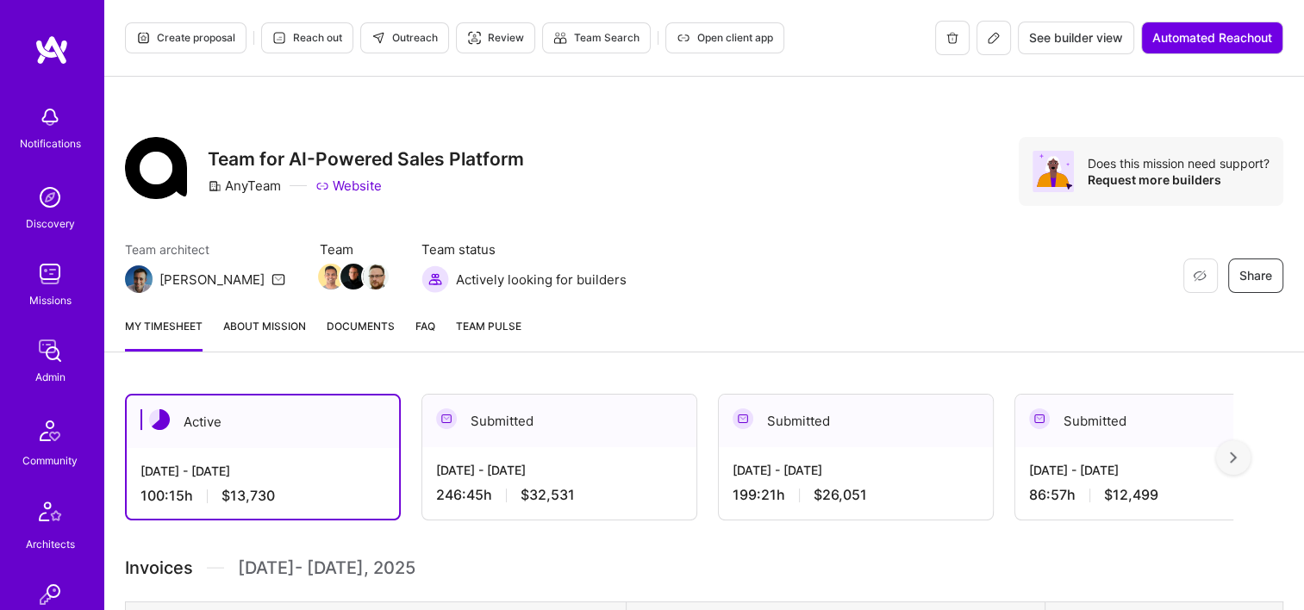
click at [864, 435] on div "Submitted" at bounding box center [856, 421] width 274 height 53
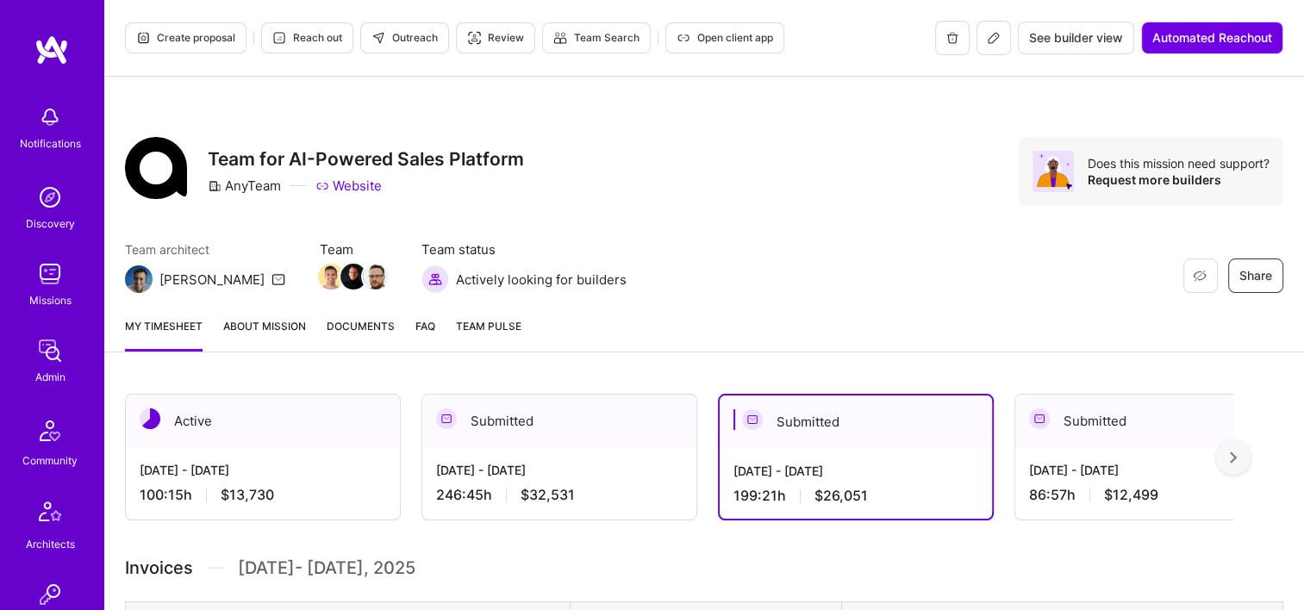
scroll to position [517, 0]
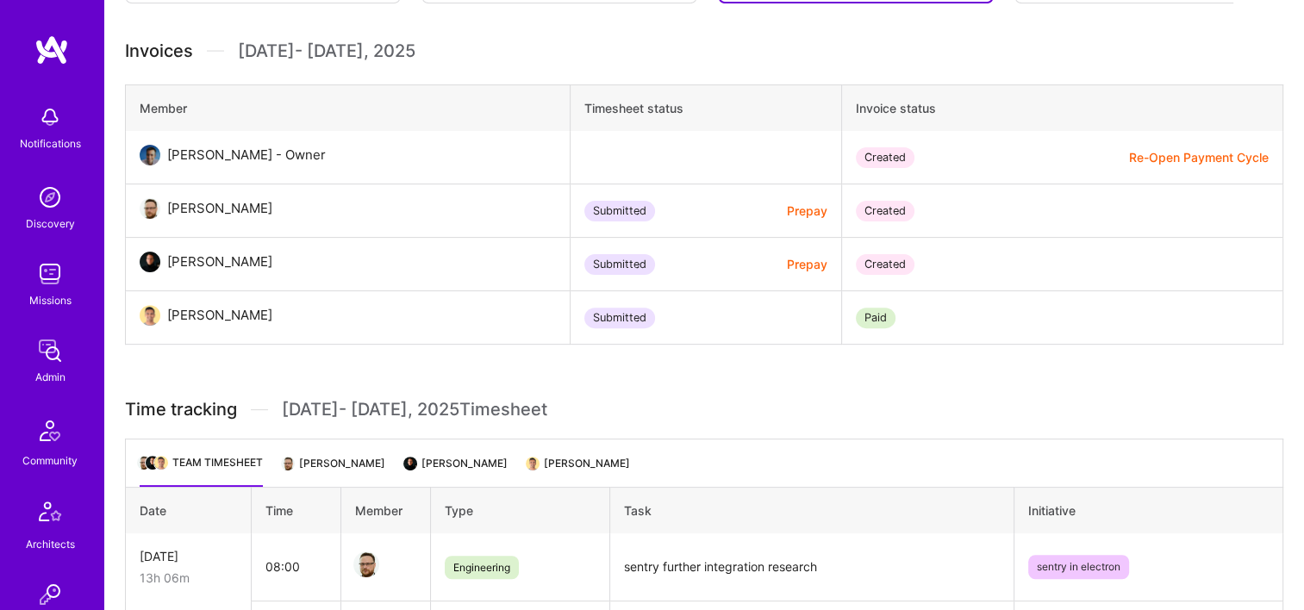
click at [611, 462] on li "[PERSON_NAME]" at bounding box center [579, 470] width 102 height 34
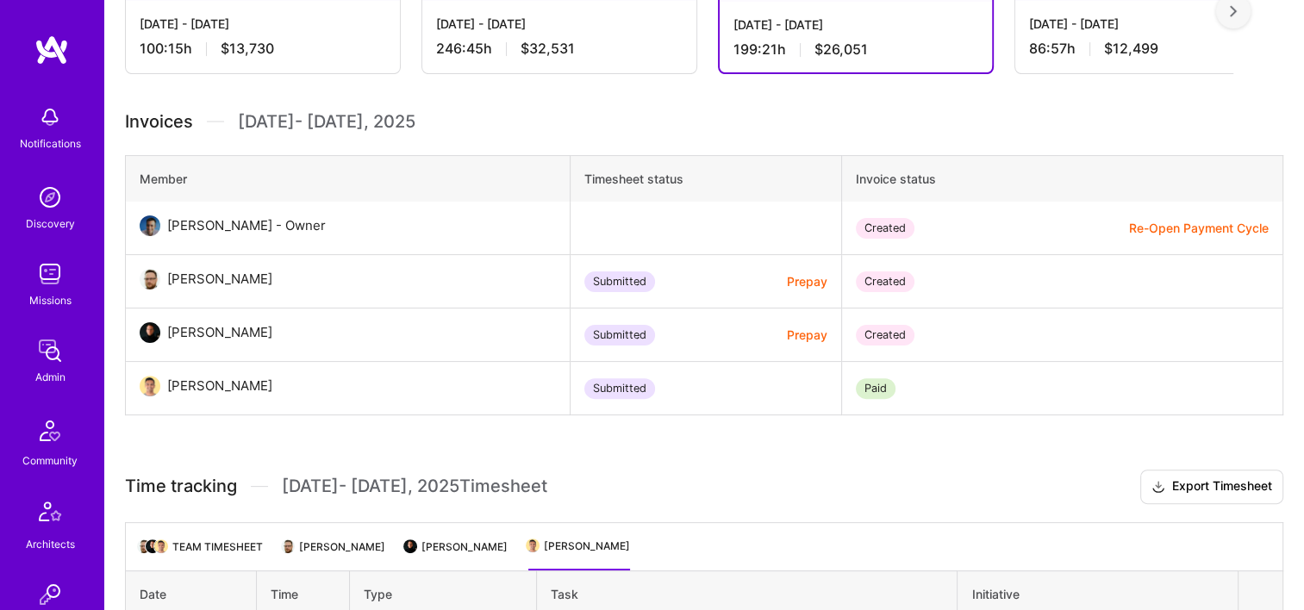
scroll to position [440, 0]
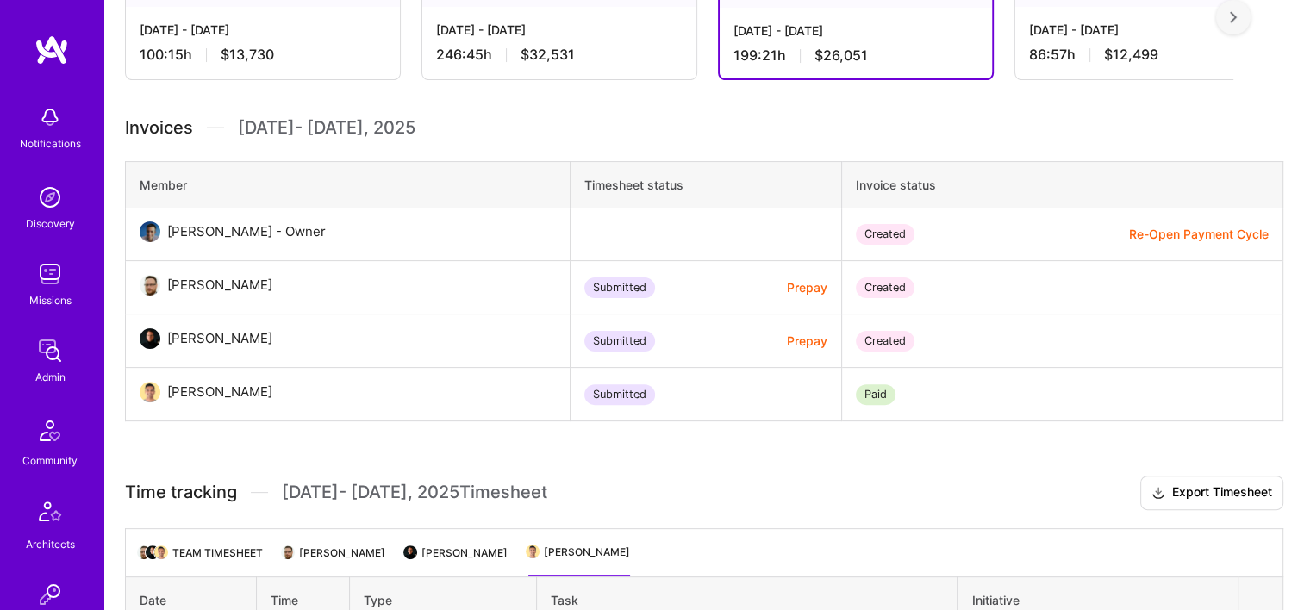
click at [882, 389] on td "Paid" at bounding box center [1062, 394] width 441 height 53
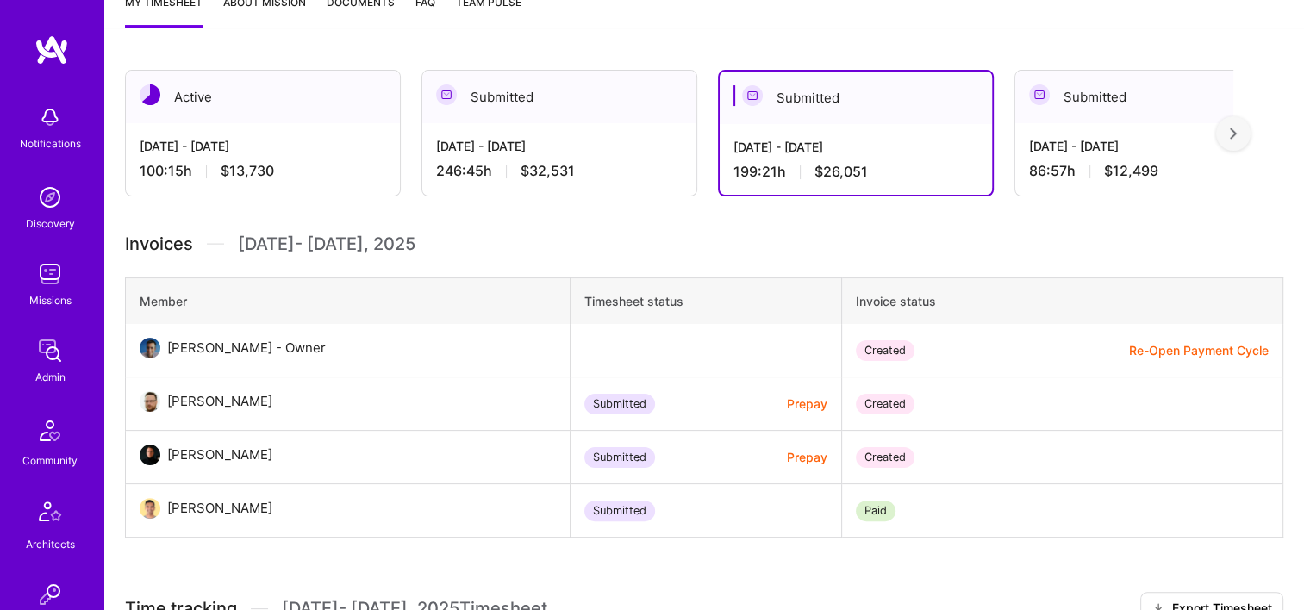
scroll to position [354, 0]
